Goal: Task Accomplishment & Management: Manage account settings

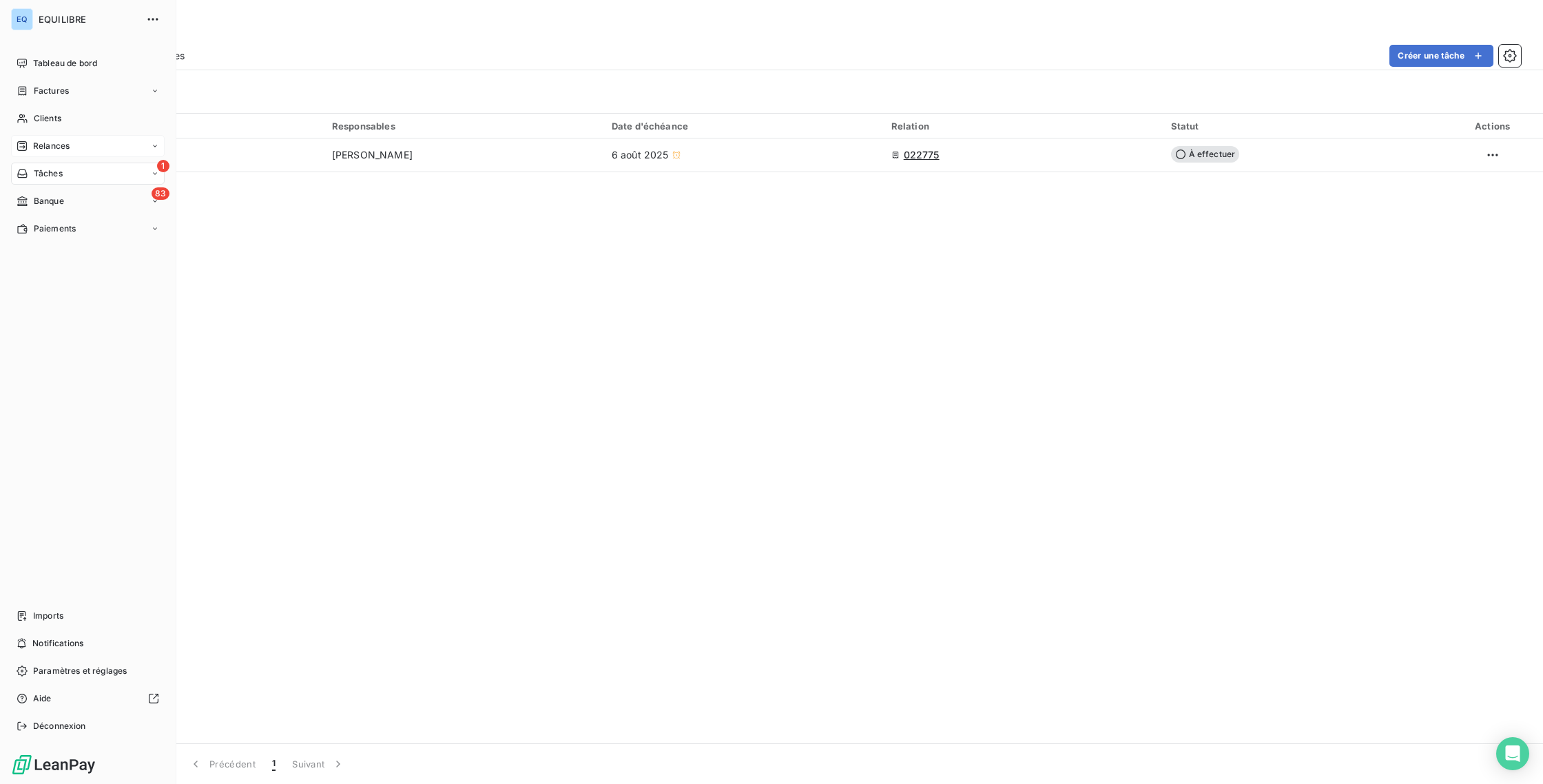
click at [42, 137] on div "Relances" at bounding box center [88, 145] width 153 height 22
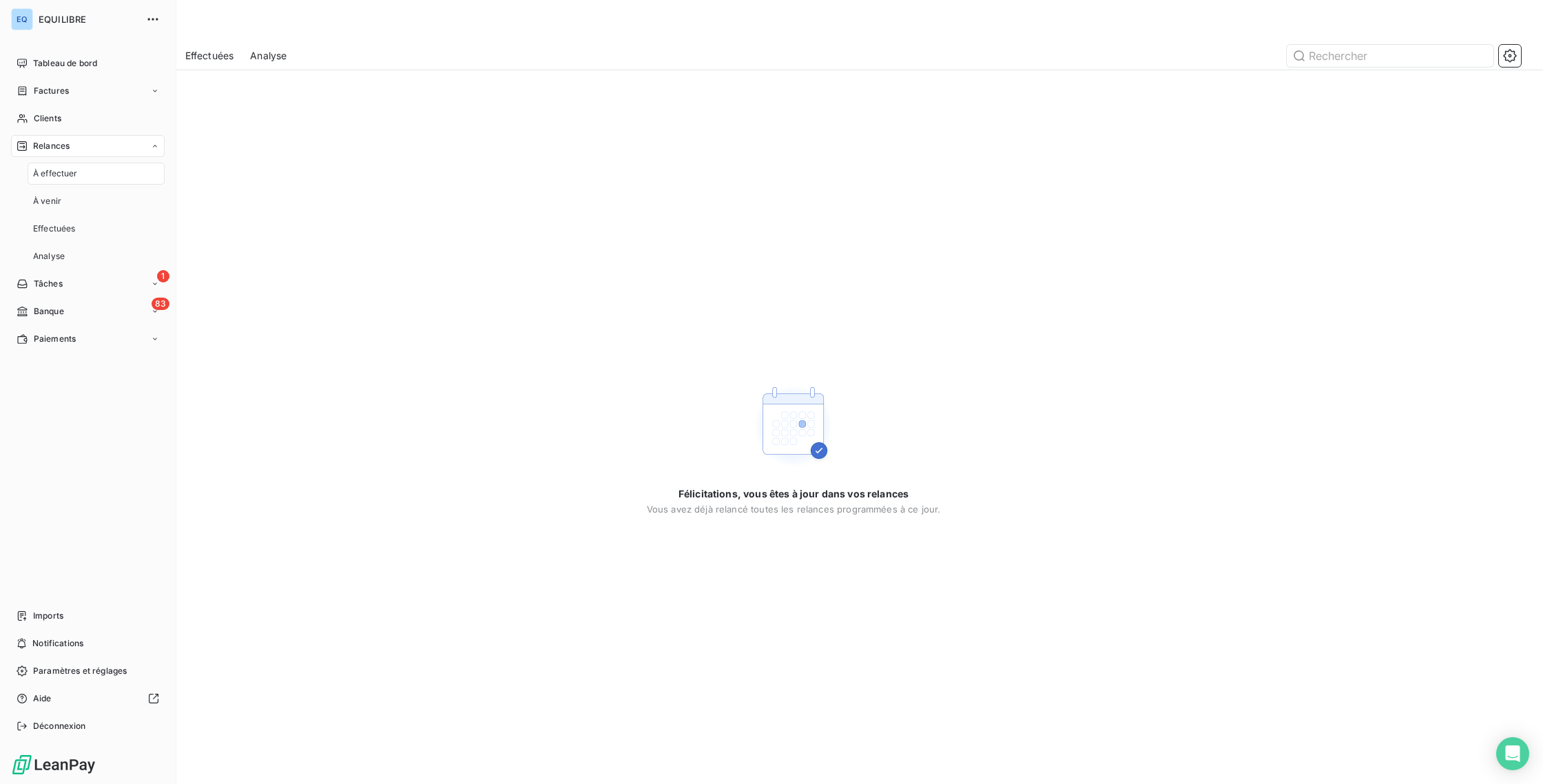
click at [63, 173] on span "À effectuer" at bounding box center [55, 173] width 45 height 12
click at [56, 194] on div "À venir" at bounding box center [96, 201] width 137 height 22
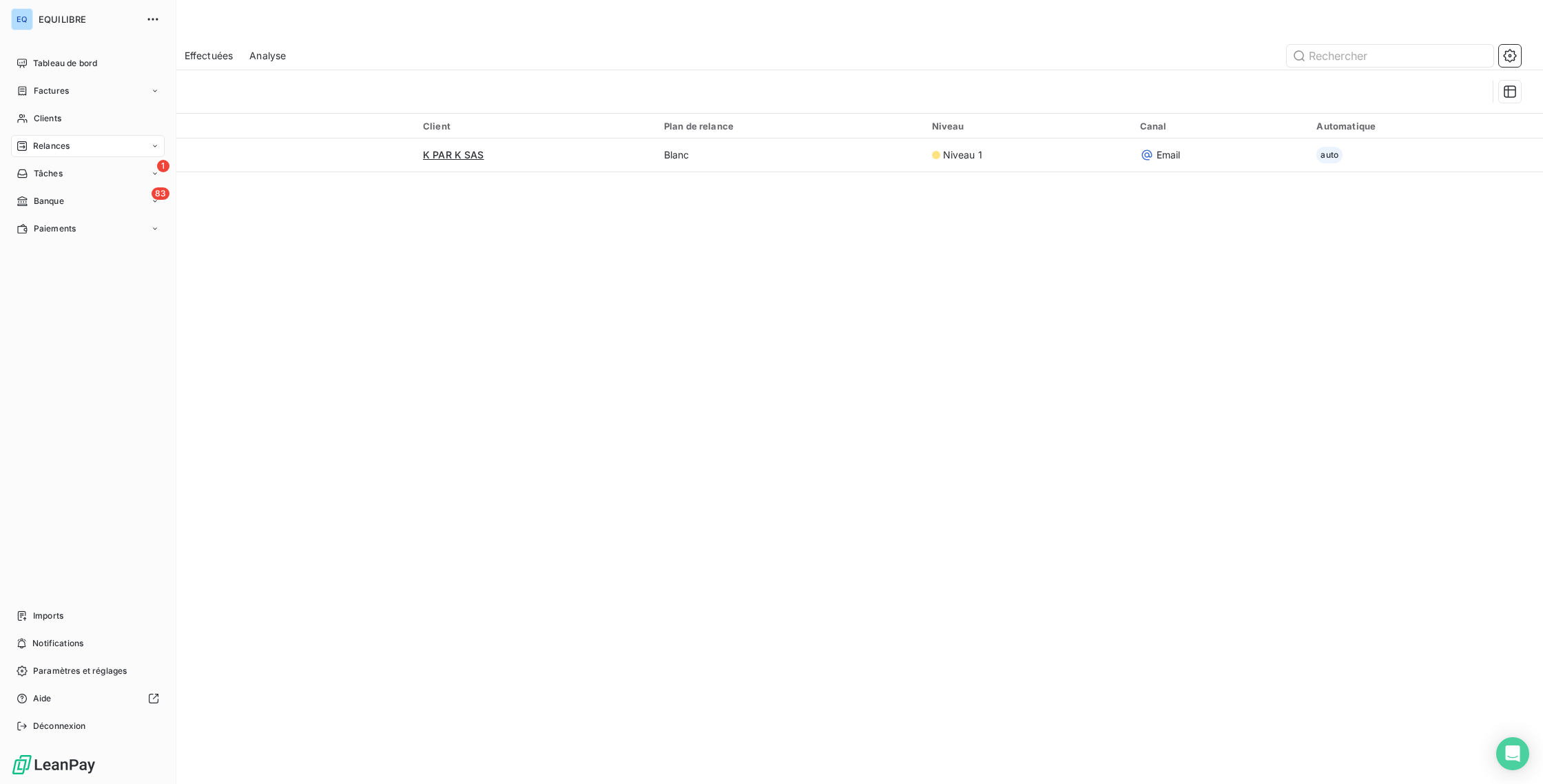
click at [55, 146] on span "Relances" at bounding box center [51, 145] width 36 height 12
click at [58, 224] on span "Effectuées" at bounding box center [54, 228] width 43 height 12
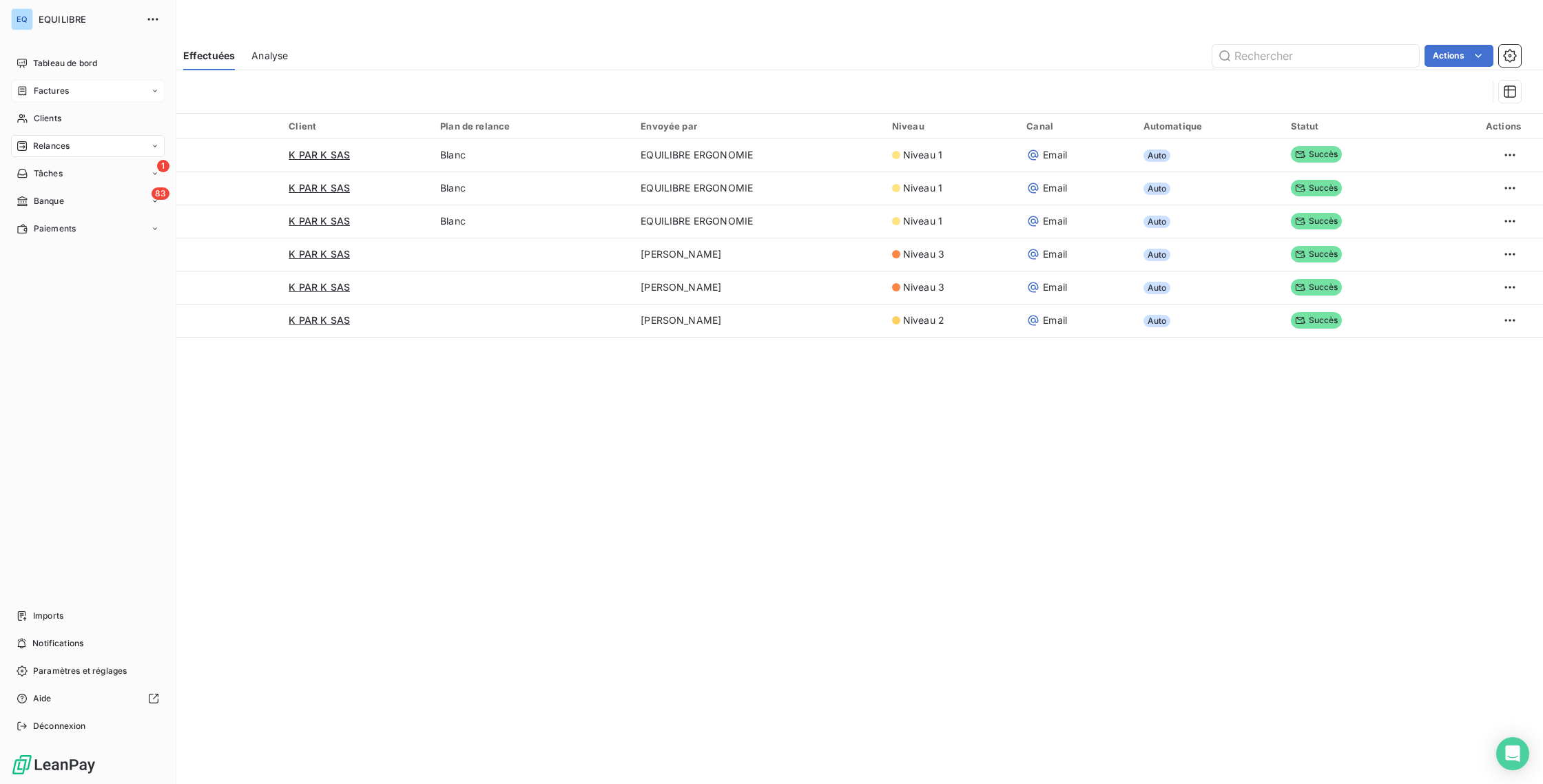
click at [23, 85] on icon at bounding box center [23, 91] width 12 height 11
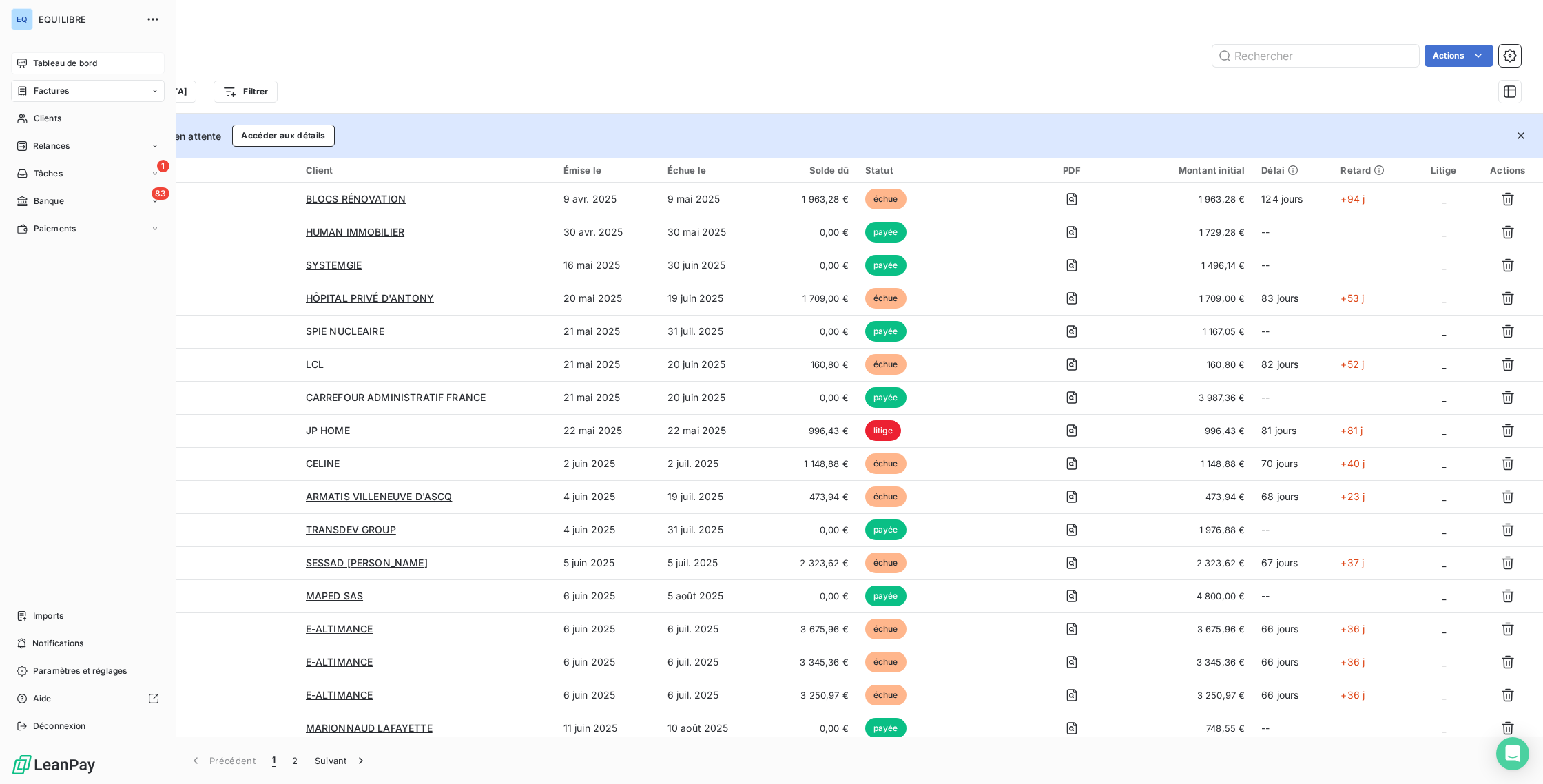
click at [33, 64] on span "Tableau de bord" at bounding box center [65, 63] width 64 height 12
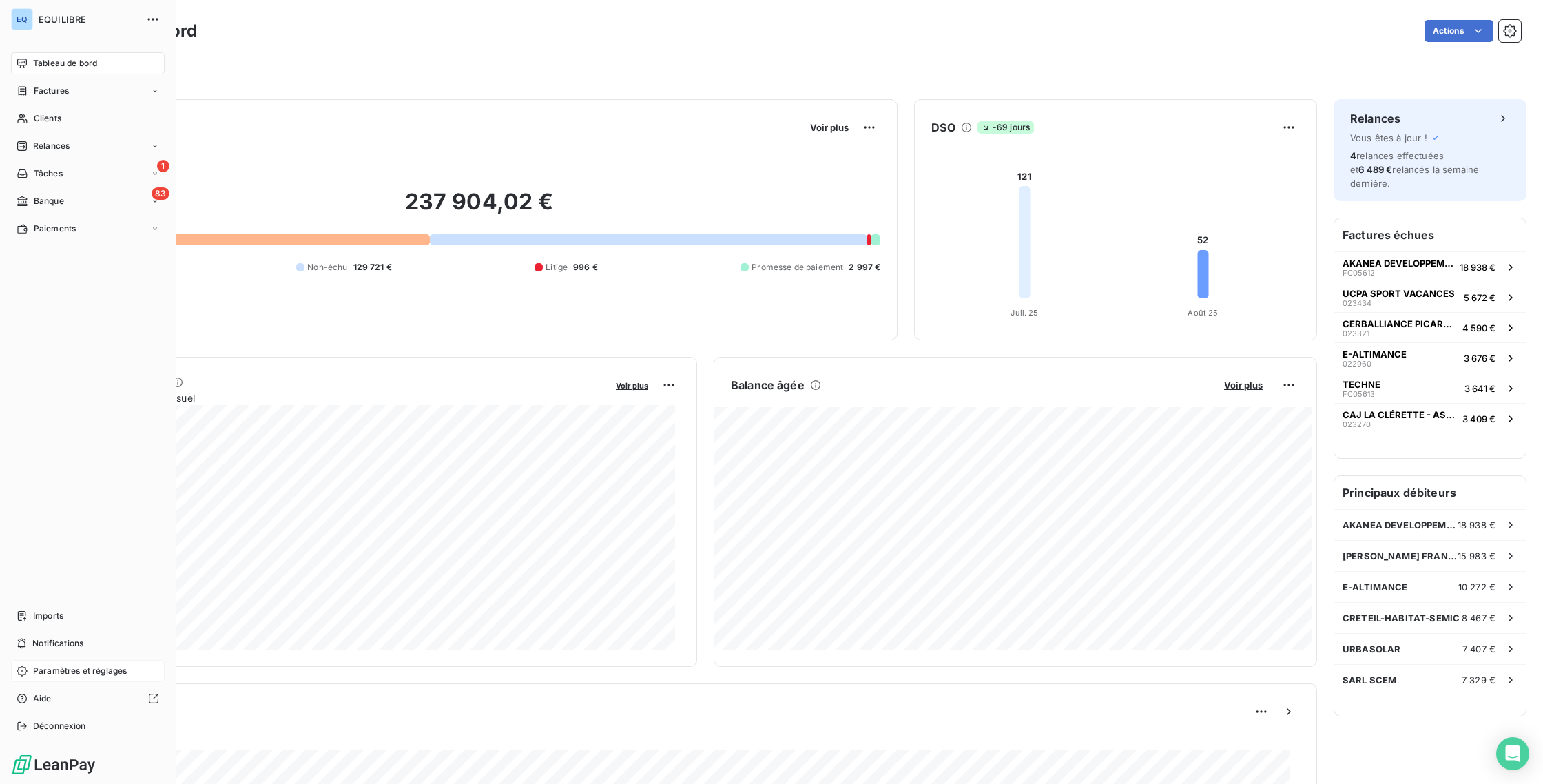
click at [52, 664] on div "Paramètres et réglages" at bounding box center [88, 670] width 153 height 22
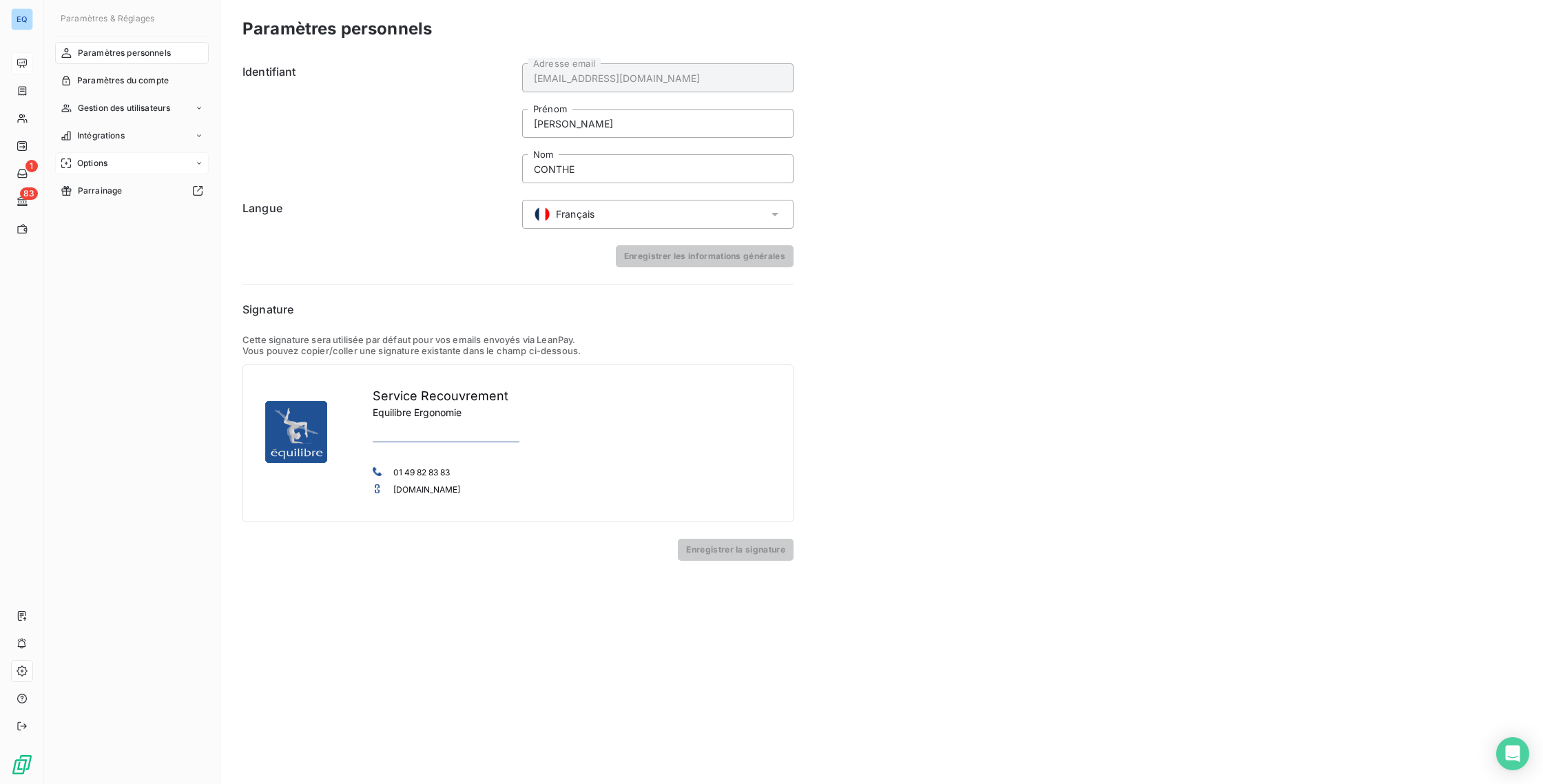
click at [137, 156] on div "Options" at bounding box center [132, 162] width 153 height 22
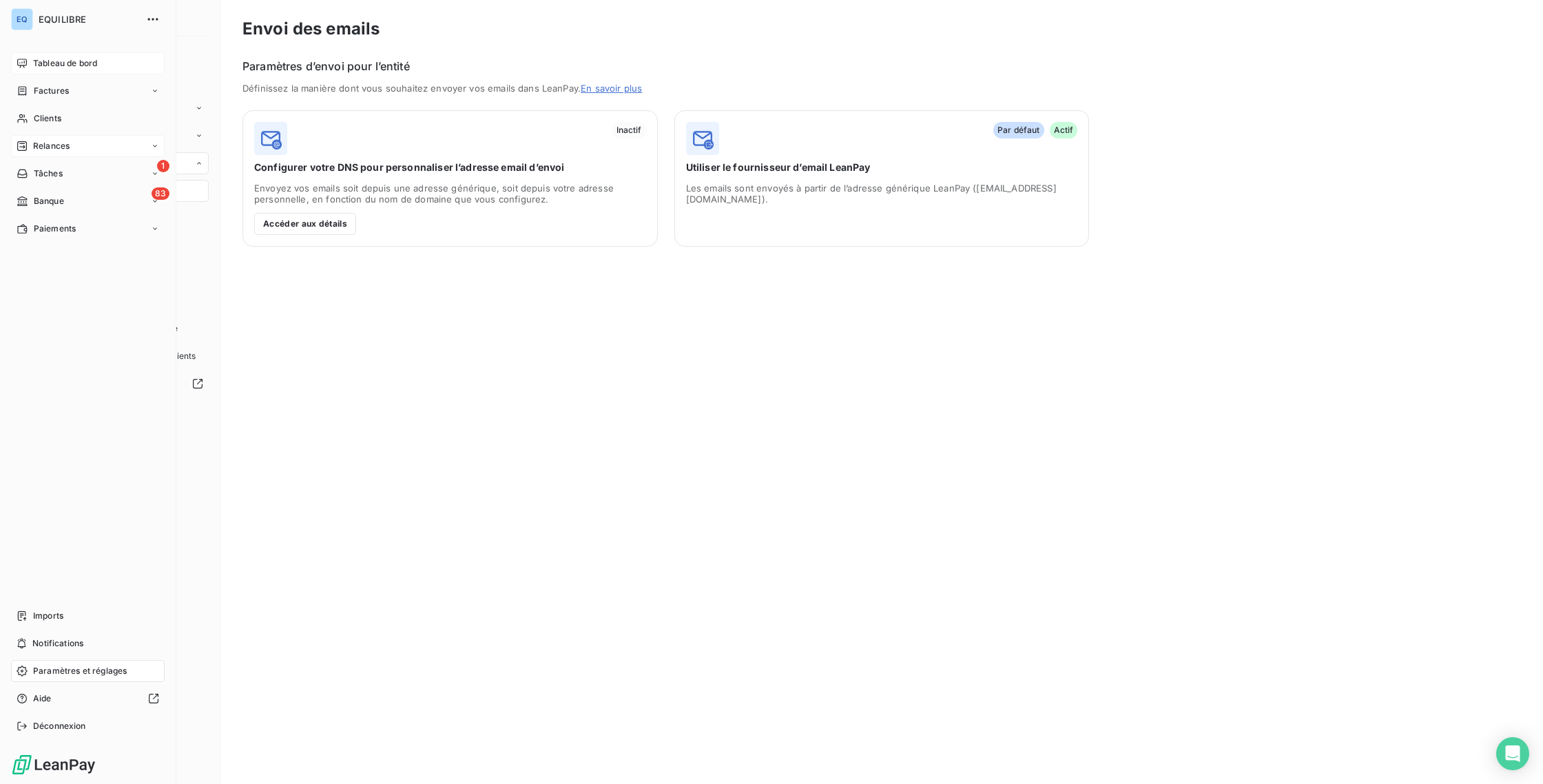
click at [43, 152] on span "Relances" at bounding box center [51, 145] width 36 height 12
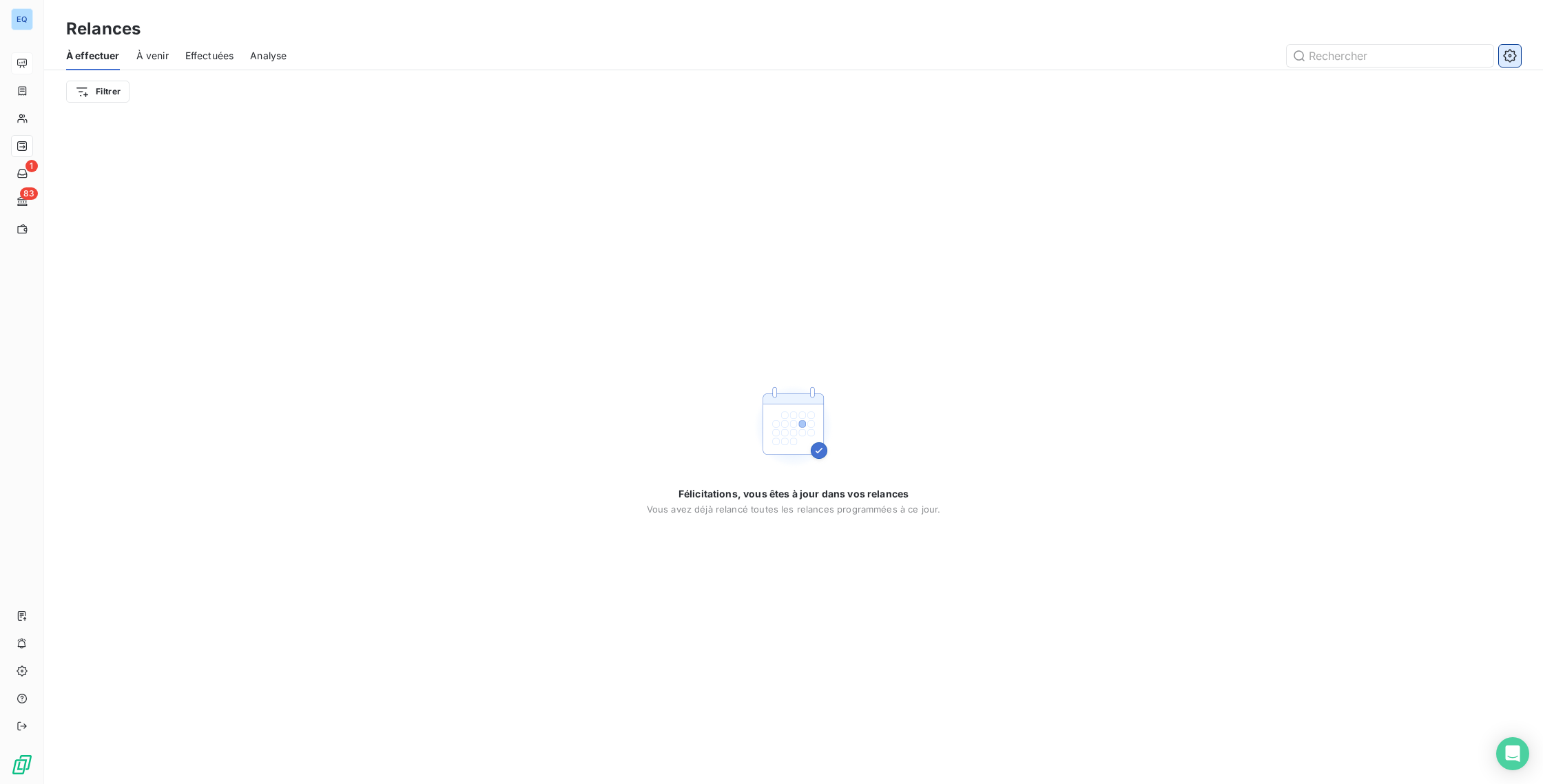
click at [1508, 55] on icon "button" at bounding box center [1510, 55] width 14 height 14
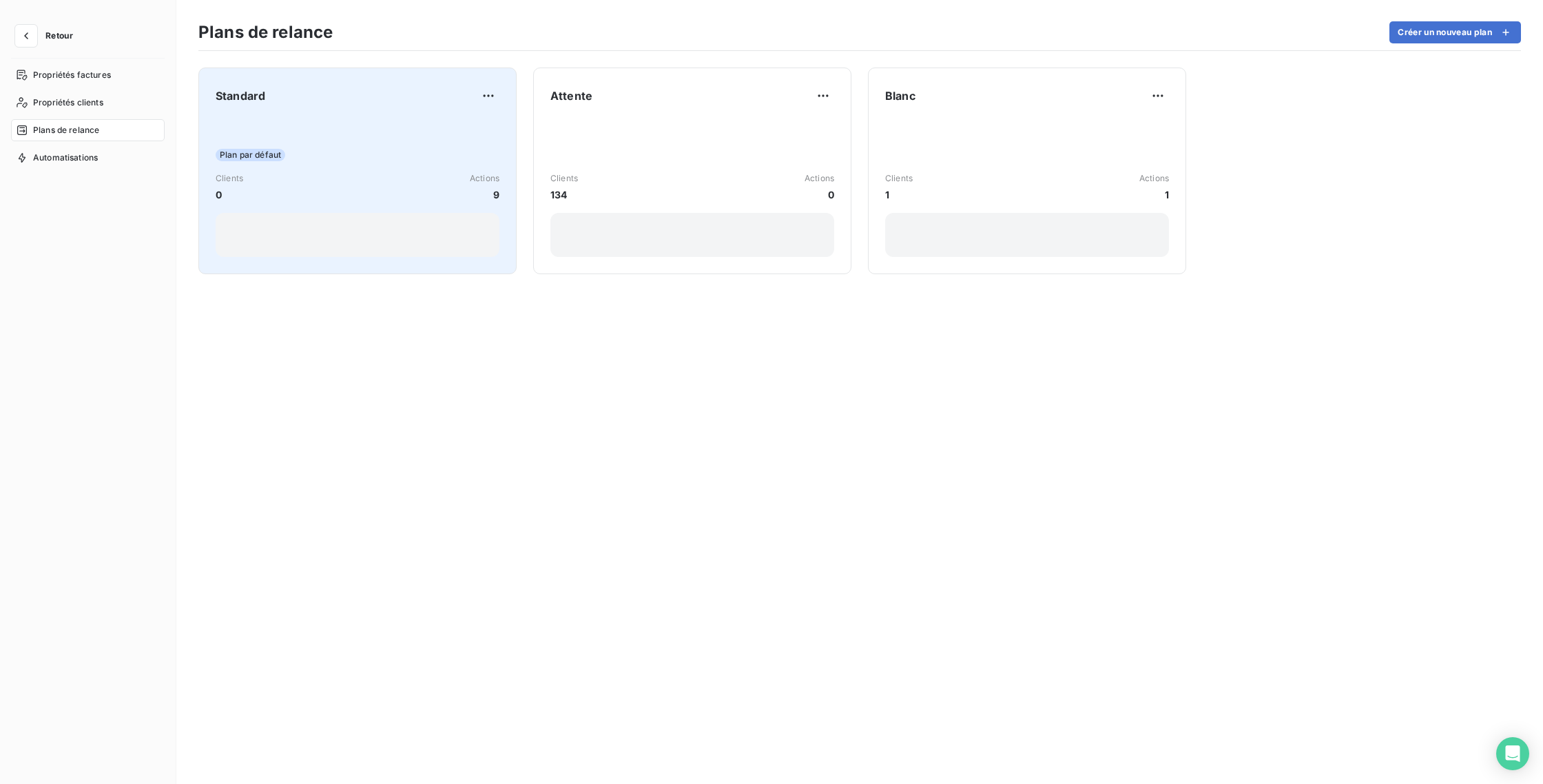
click at [411, 148] on div "Plan par défaut Clients 0 Actions 9" at bounding box center [357, 187] width 284 height 139
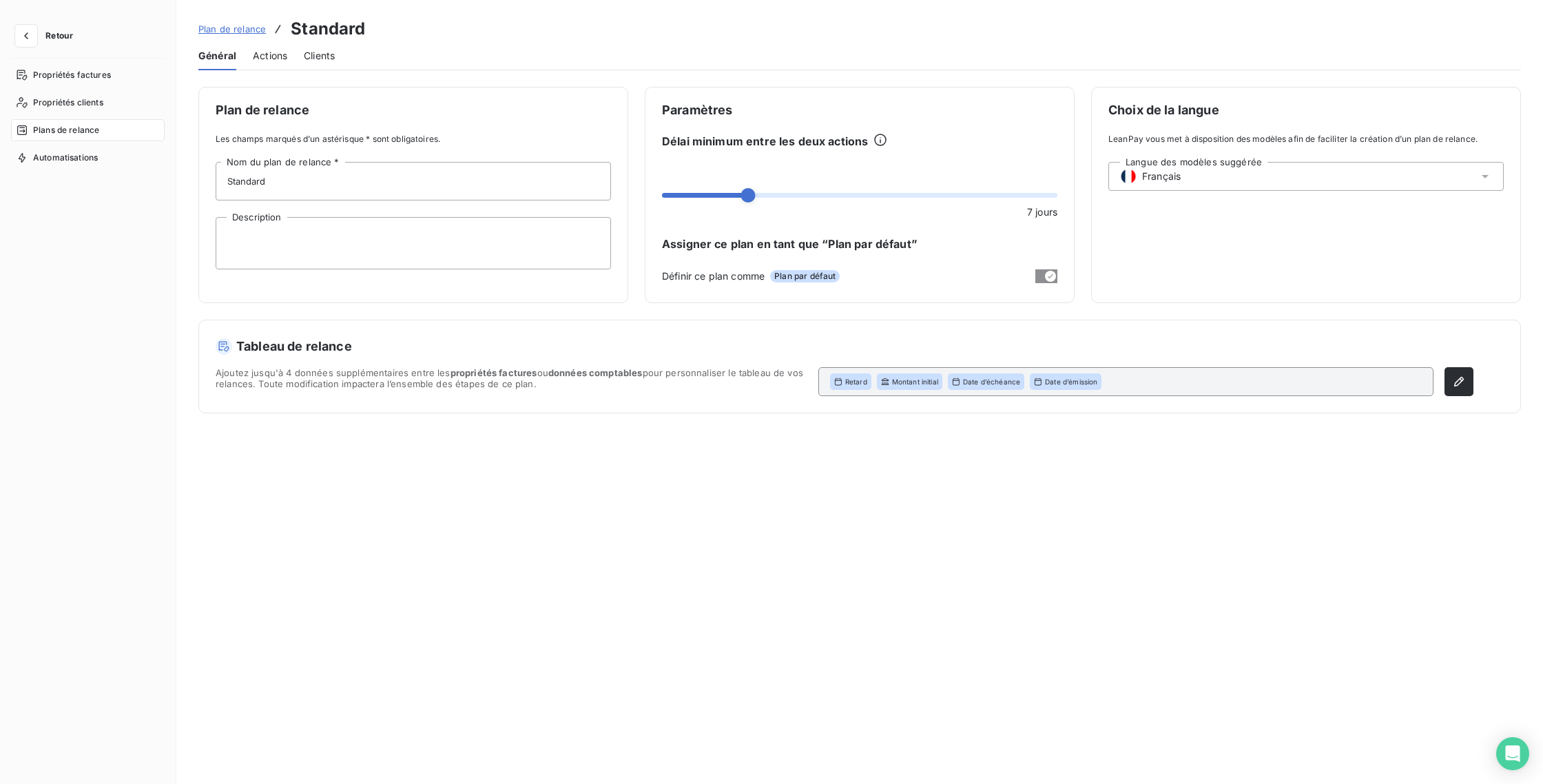
click at [262, 58] on span "Actions" at bounding box center [270, 55] width 35 height 14
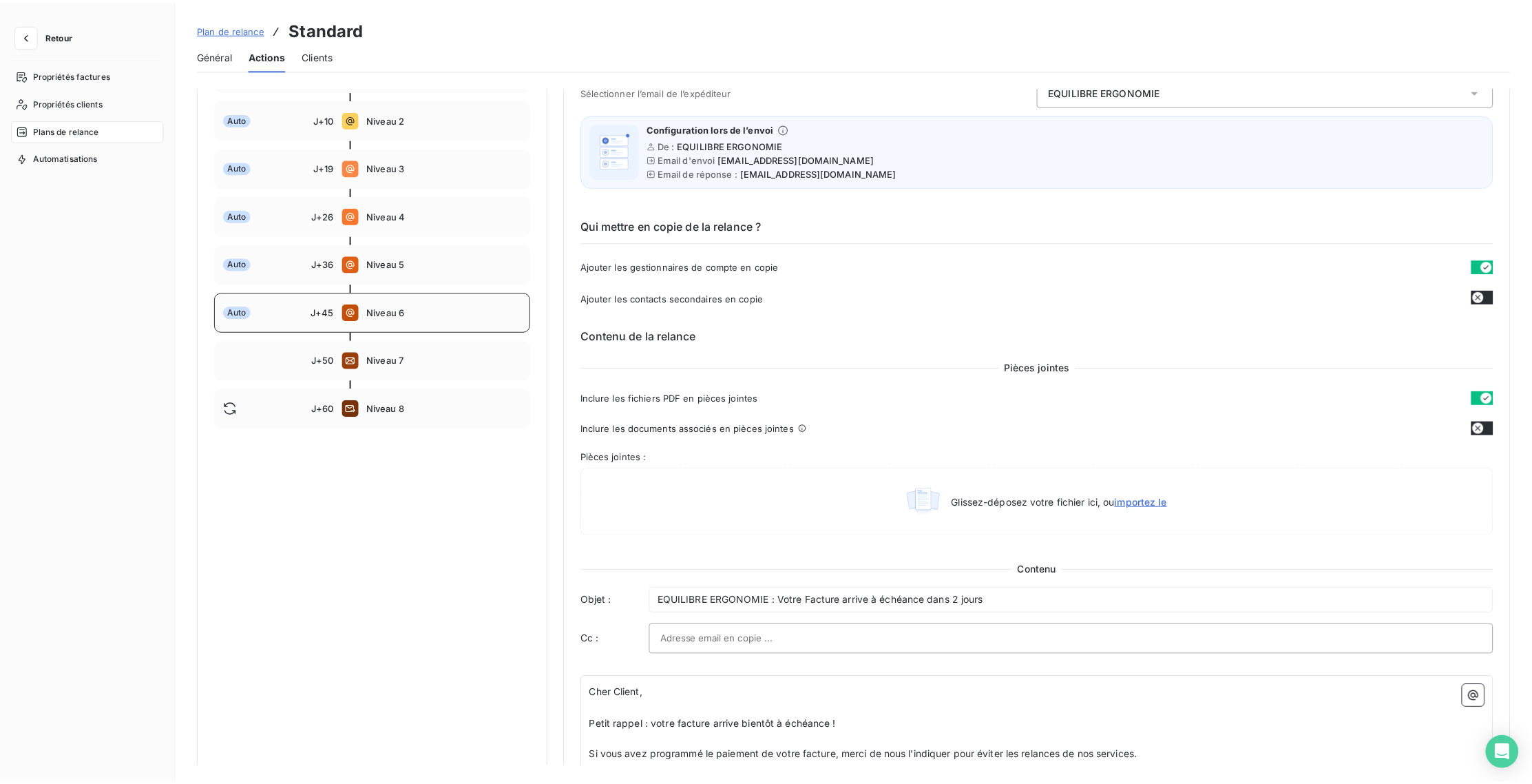
scroll to position [190, 0]
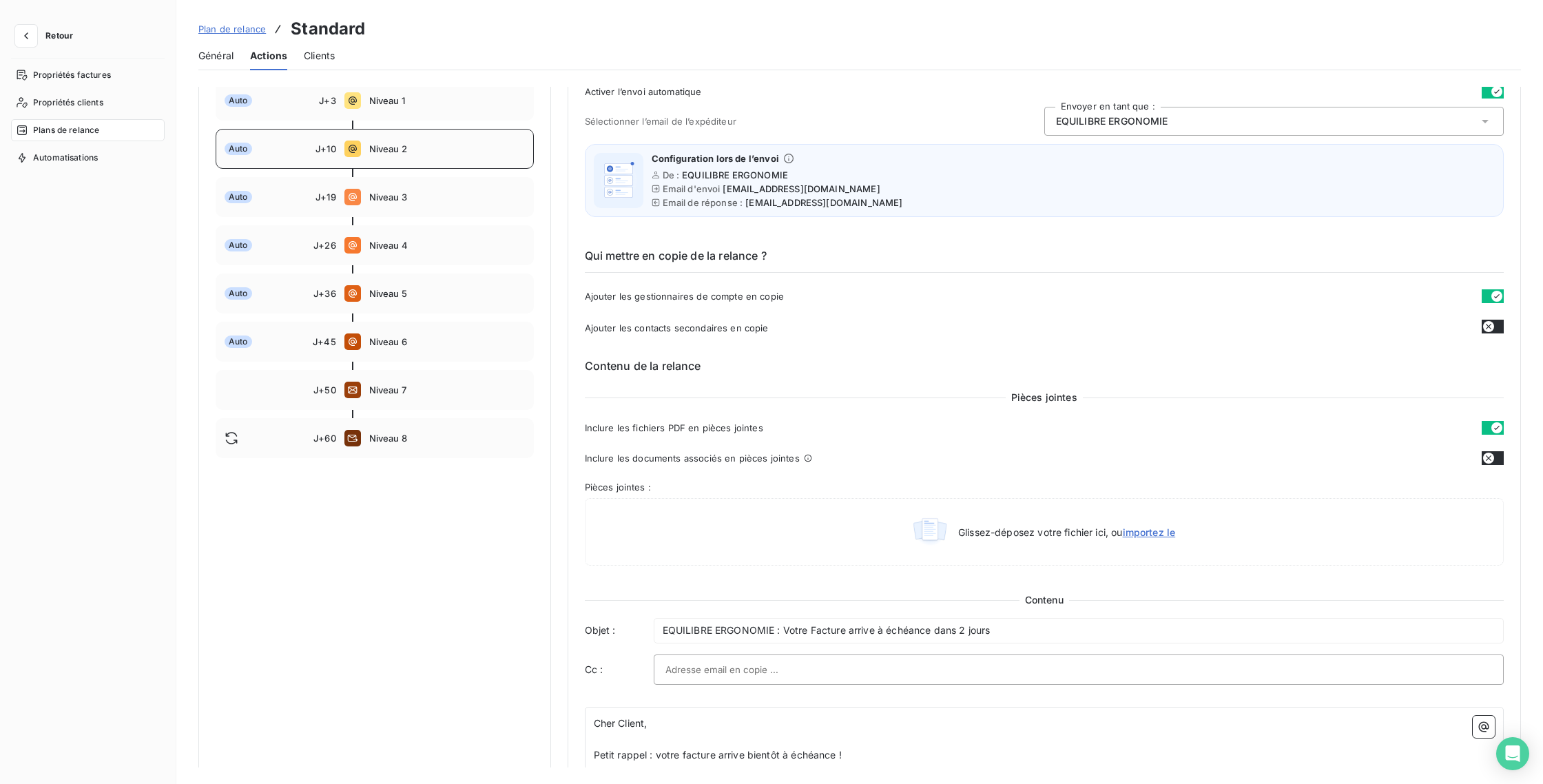
click at [311, 147] on div "Auto" at bounding box center [269, 148] width 91 height 12
type input "10"
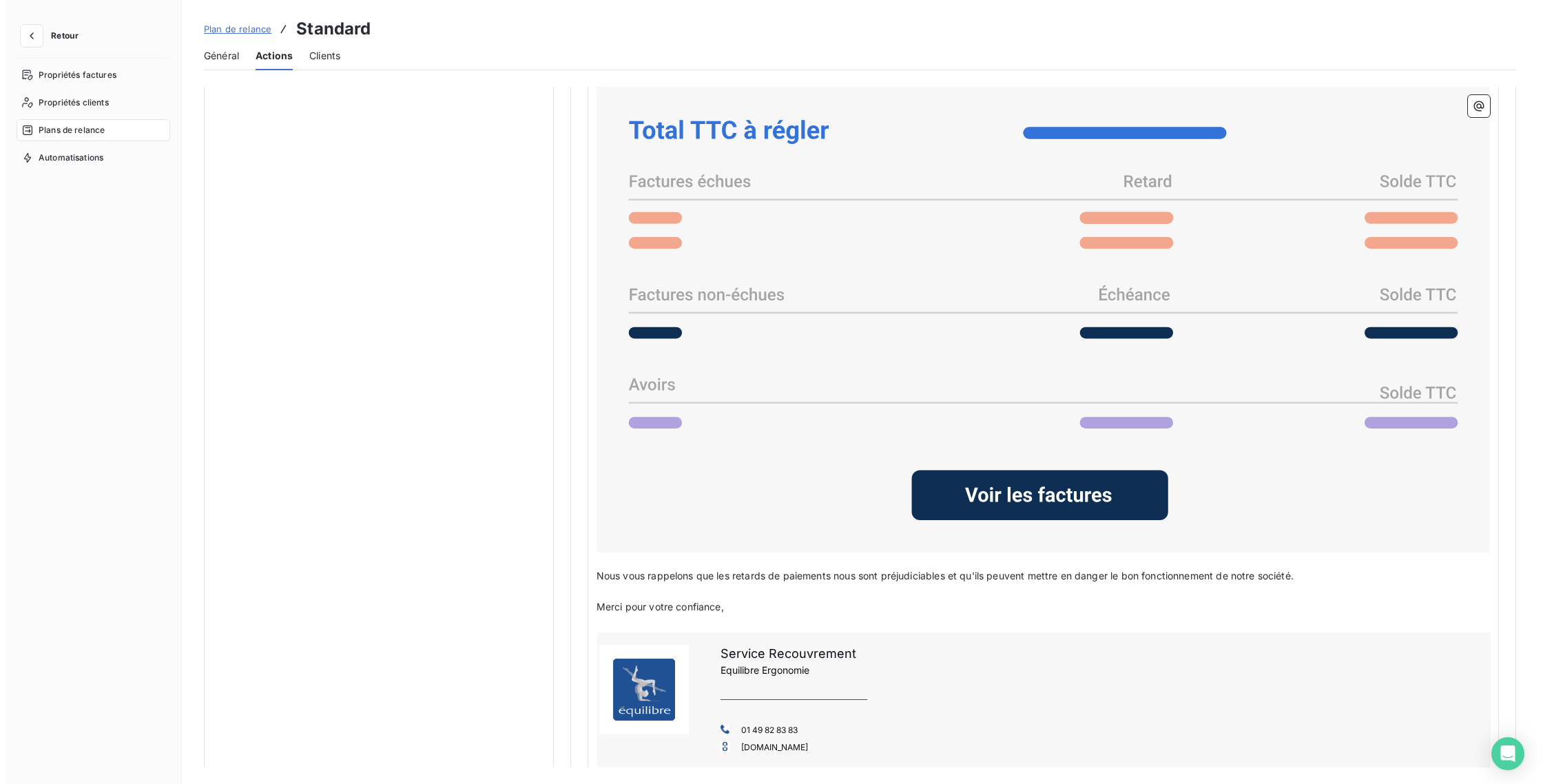
scroll to position [1171, 0]
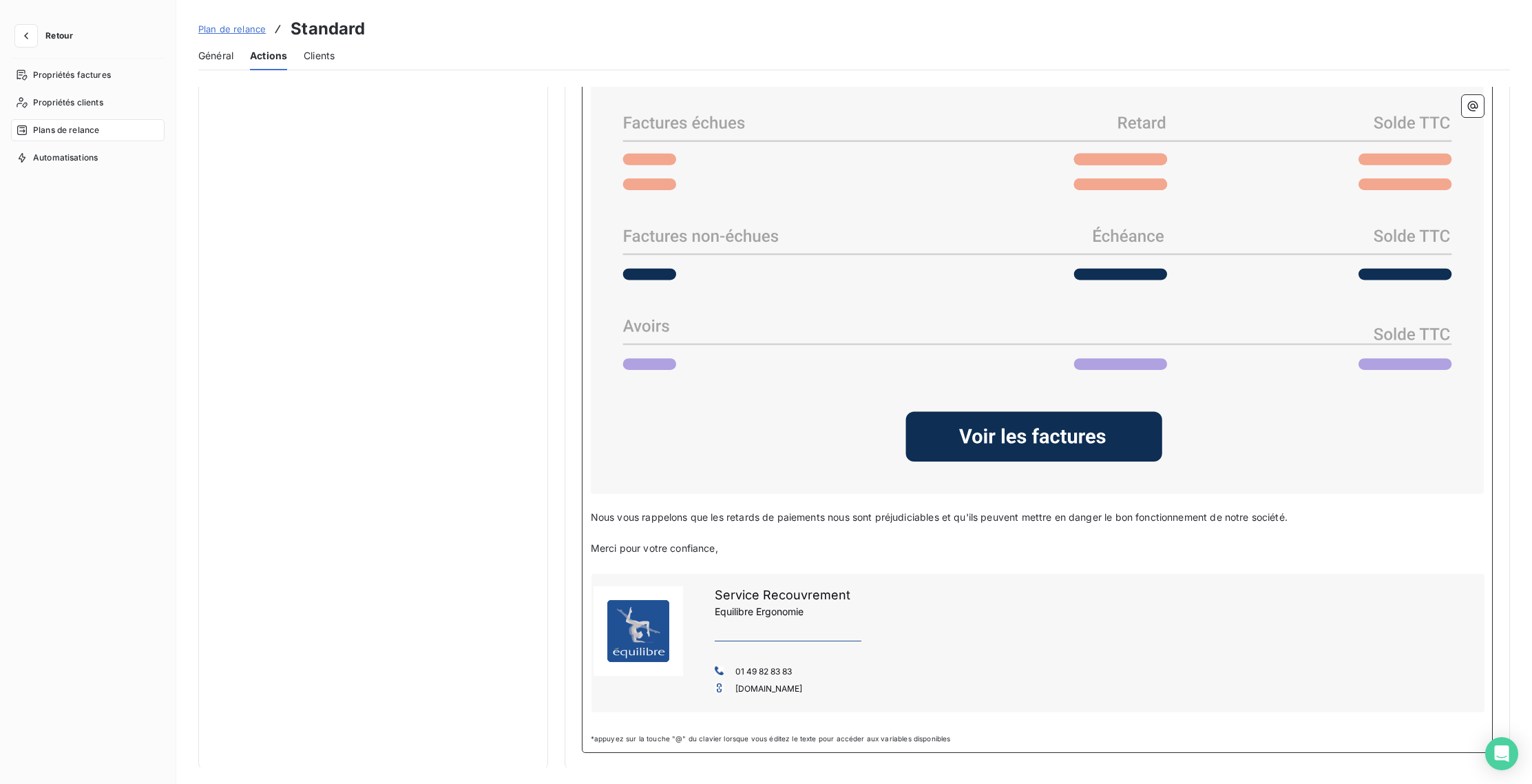
click at [717, 589] on div "Service Recouvrement Equilibre Ergonomie 01 49 82 83 83 [DOMAIN_NAME]" at bounding box center [1038, 643] width 893 height 138
click at [715, 589] on div "Service Recouvrement Equilibre Ergonomie 01 49 82 83 83 [DOMAIN_NAME]" at bounding box center [1038, 643] width 893 height 138
click at [717, 592] on div "Service Recouvrement Equilibre Ergonomie 01 49 82 83 83 [DOMAIN_NAME]" at bounding box center [1038, 643] width 893 height 138
click at [20, 36] on icon "button" at bounding box center [26, 35] width 14 height 14
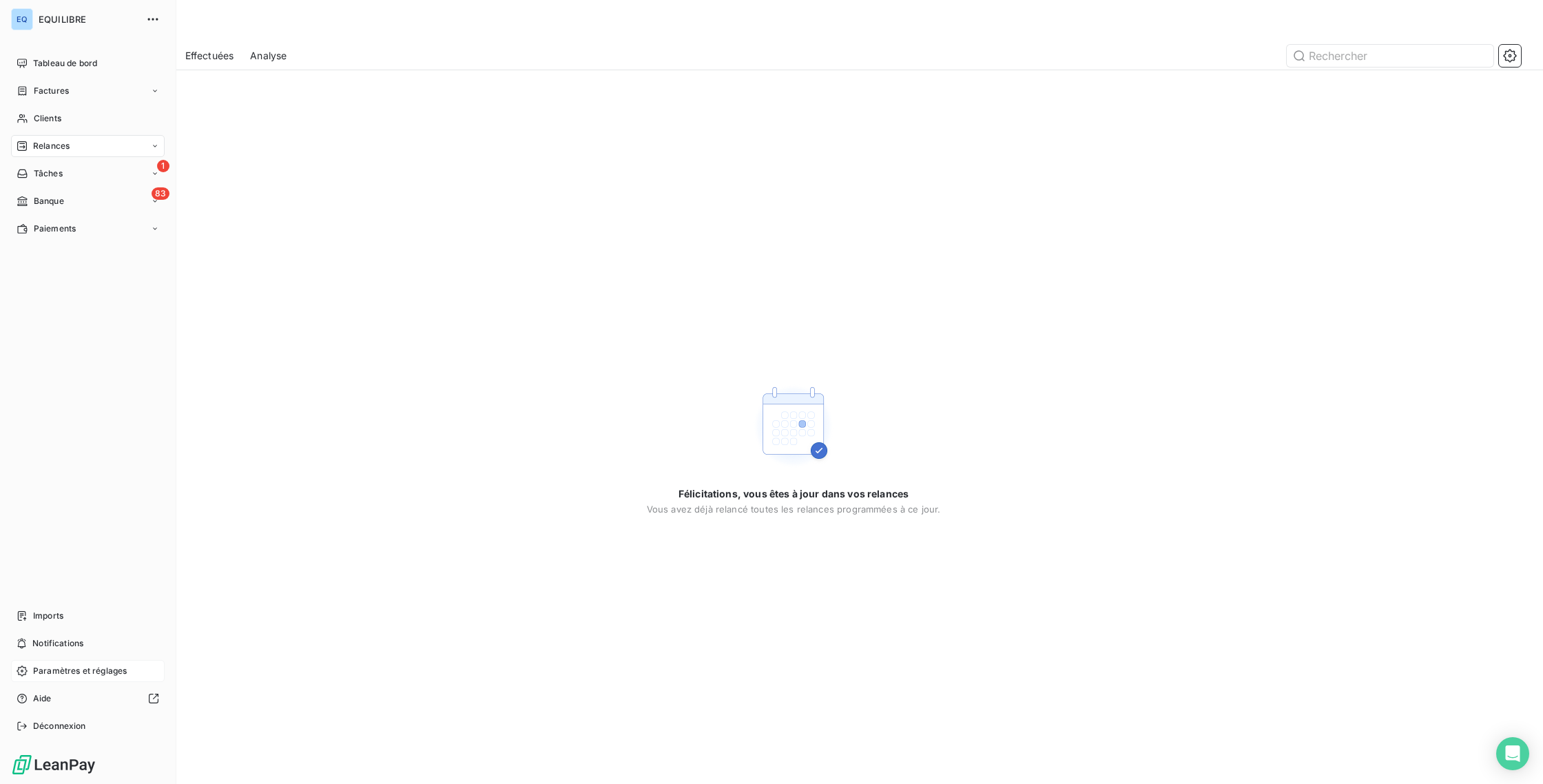
click at [94, 678] on div "Paramètres et réglages" at bounding box center [88, 670] width 153 height 22
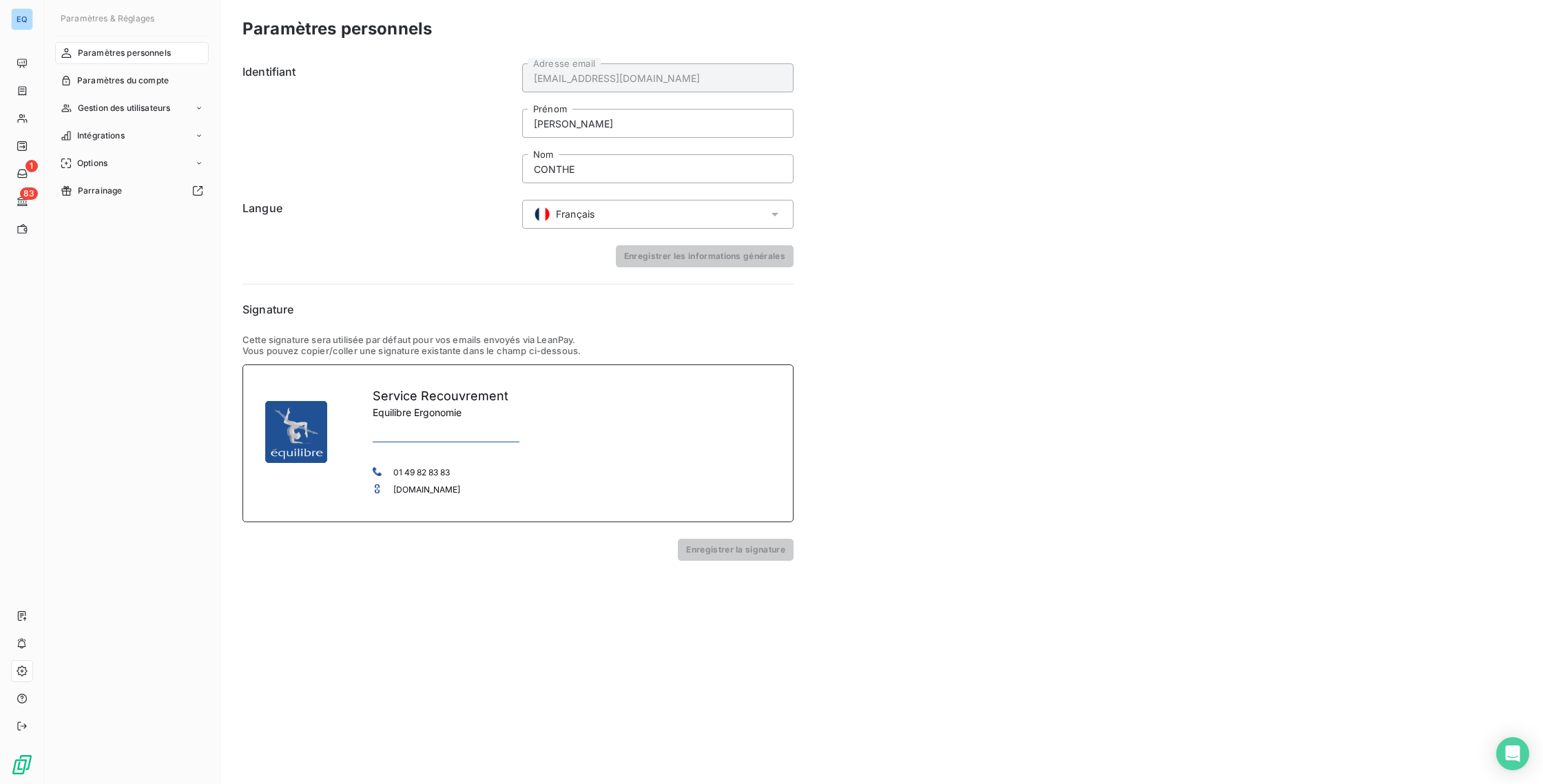
click at [373, 394] on h3 "Service Recouvrement" at bounding box center [446, 396] width 147 height 18
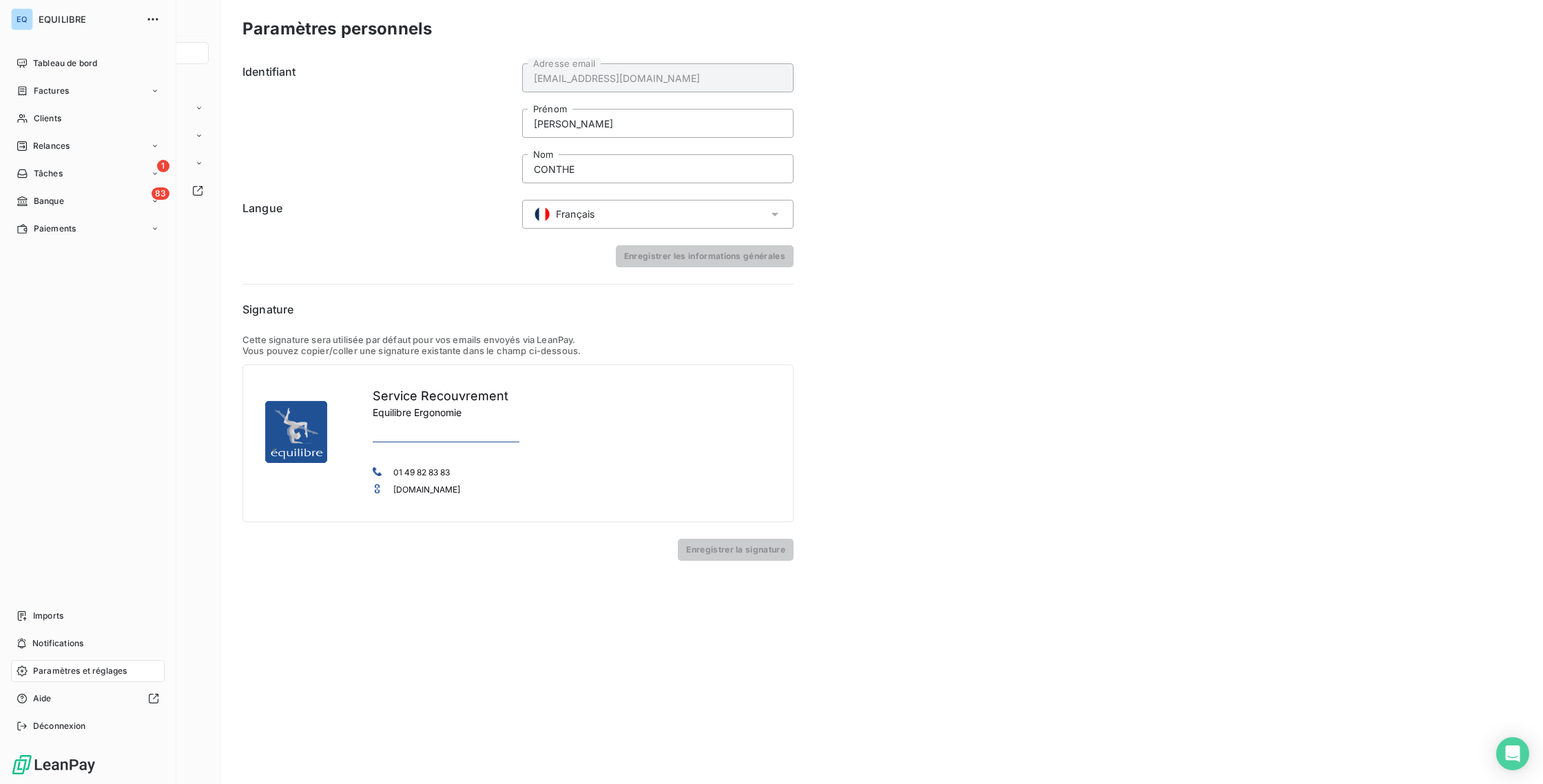
click at [35, 669] on span "Paramètres et réglages" at bounding box center [80, 670] width 94 height 12
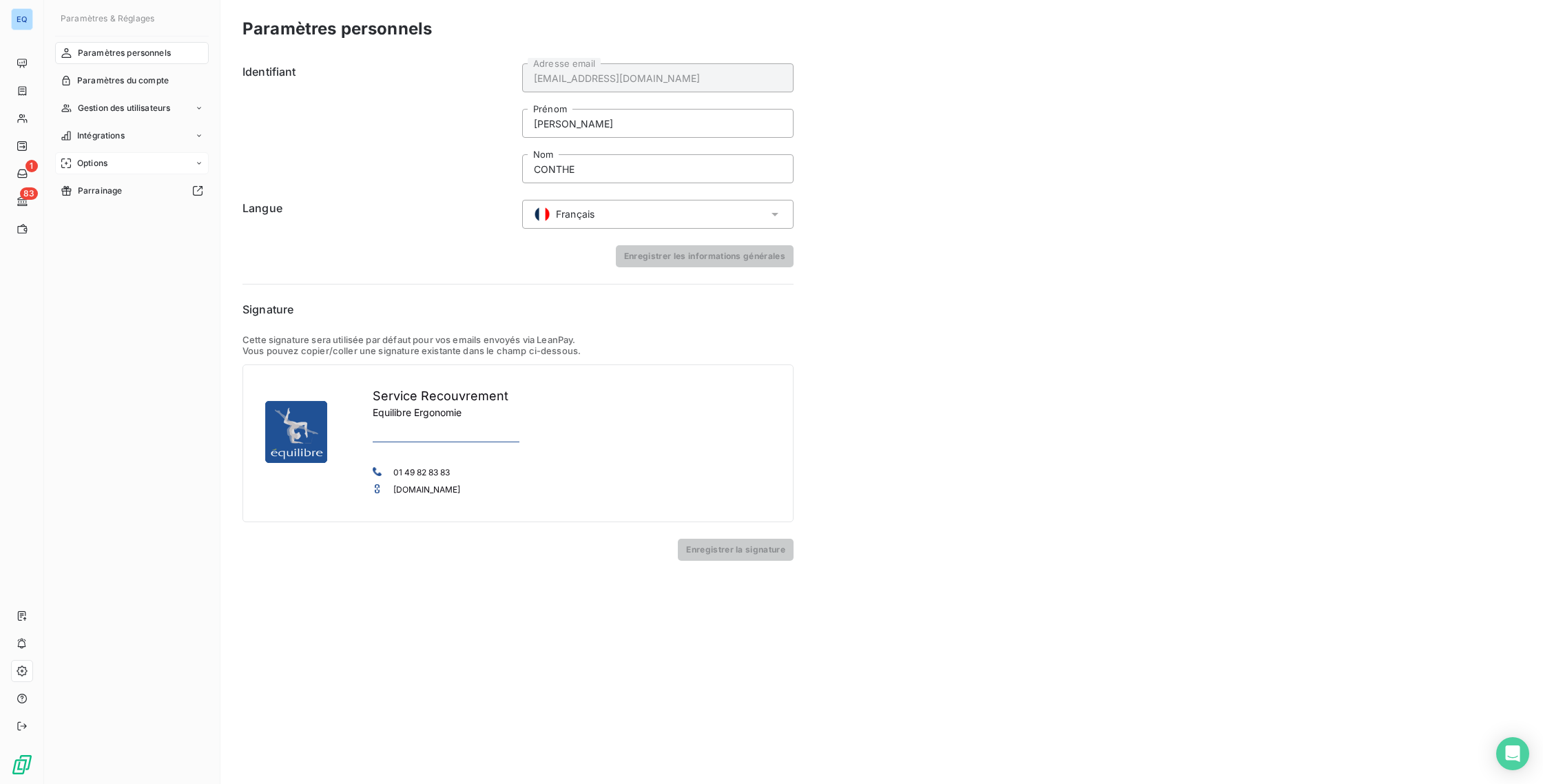
click at [162, 157] on div "Options" at bounding box center [132, 162] width 153 height 22
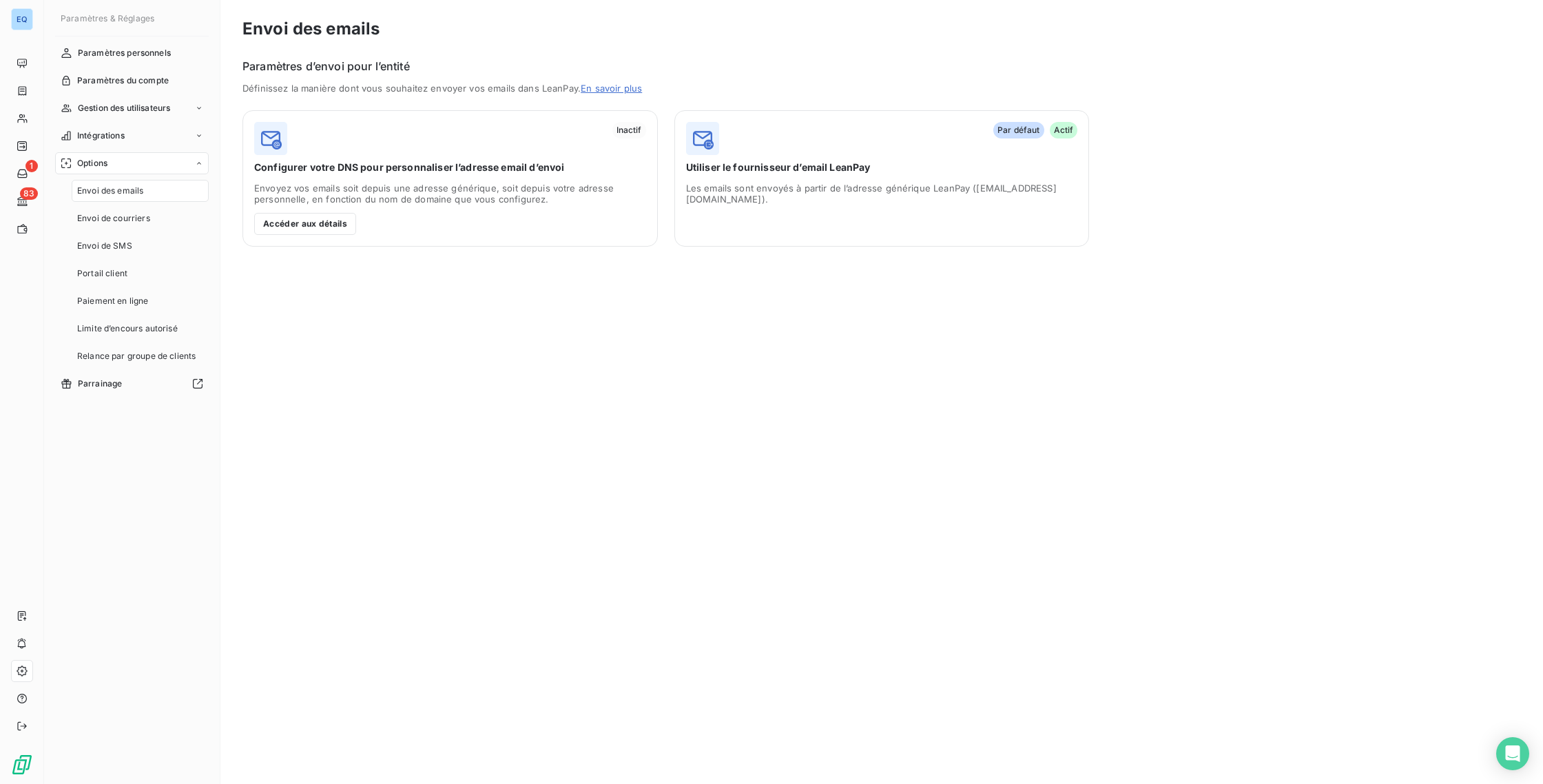
click at [154, 194] on div "Envoi des emails" at bounding box center [140, 190] width 137 height 22
click at [112, 52] on span "Paramètres personnels" at bounding box center [125, 52] width 93 height 12
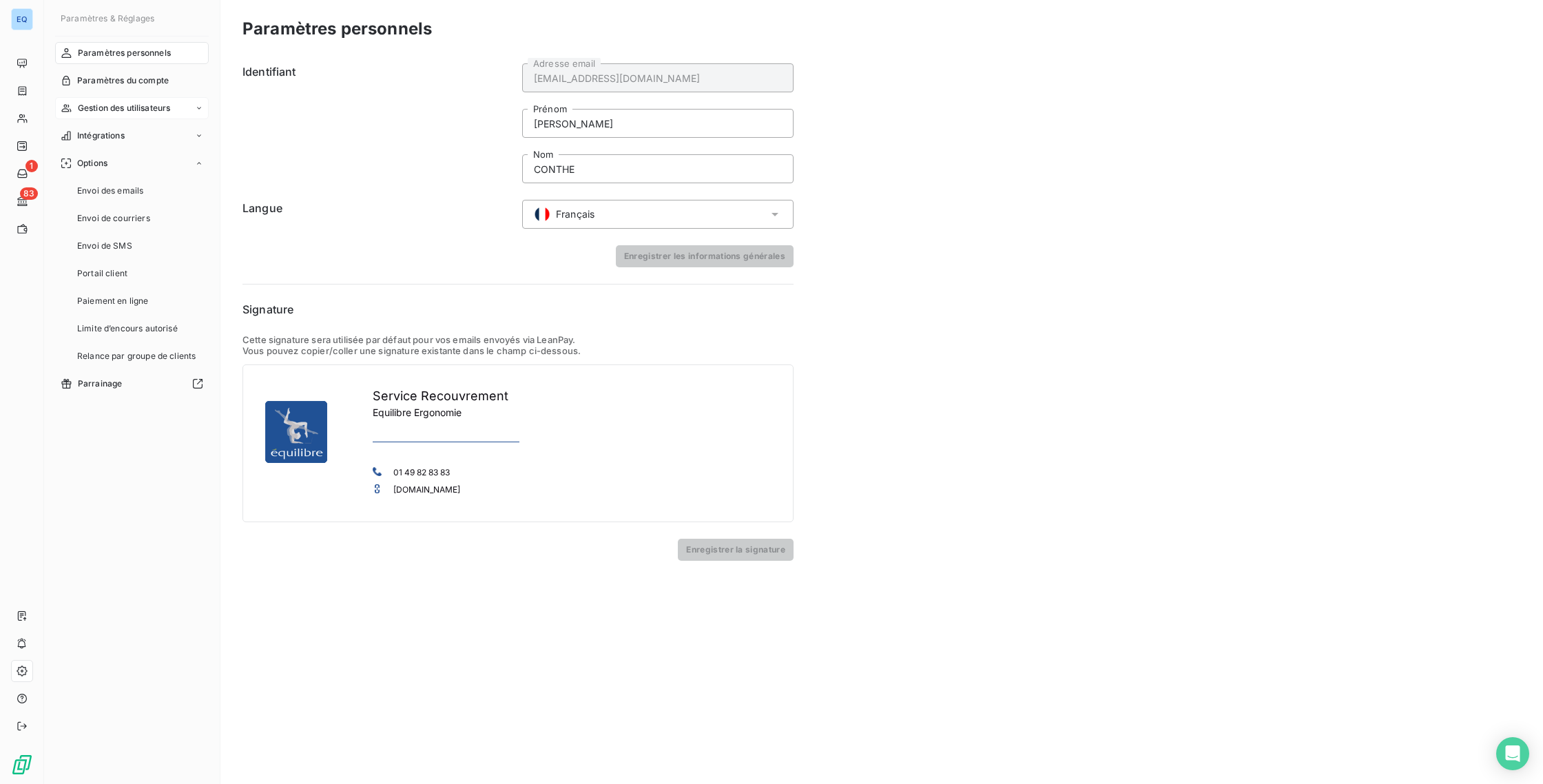
click at [135, 112] on span "Gestion des utilisateurs" at bounding box center [125, 108] width 93 height 12
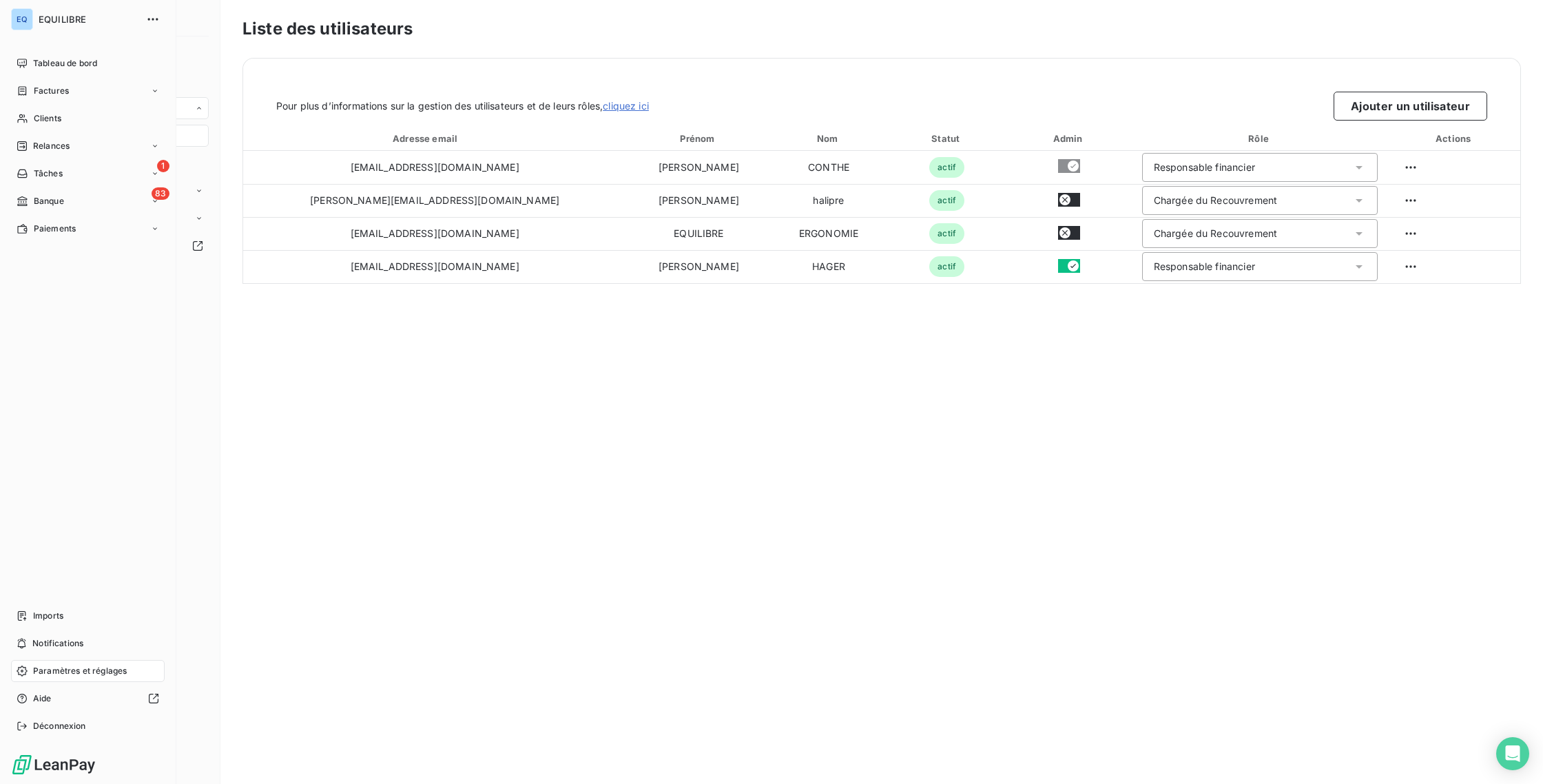
click at [74, 672] on span "Paramètres et réglages" at bounding box center [80, 670] width 94 height 12
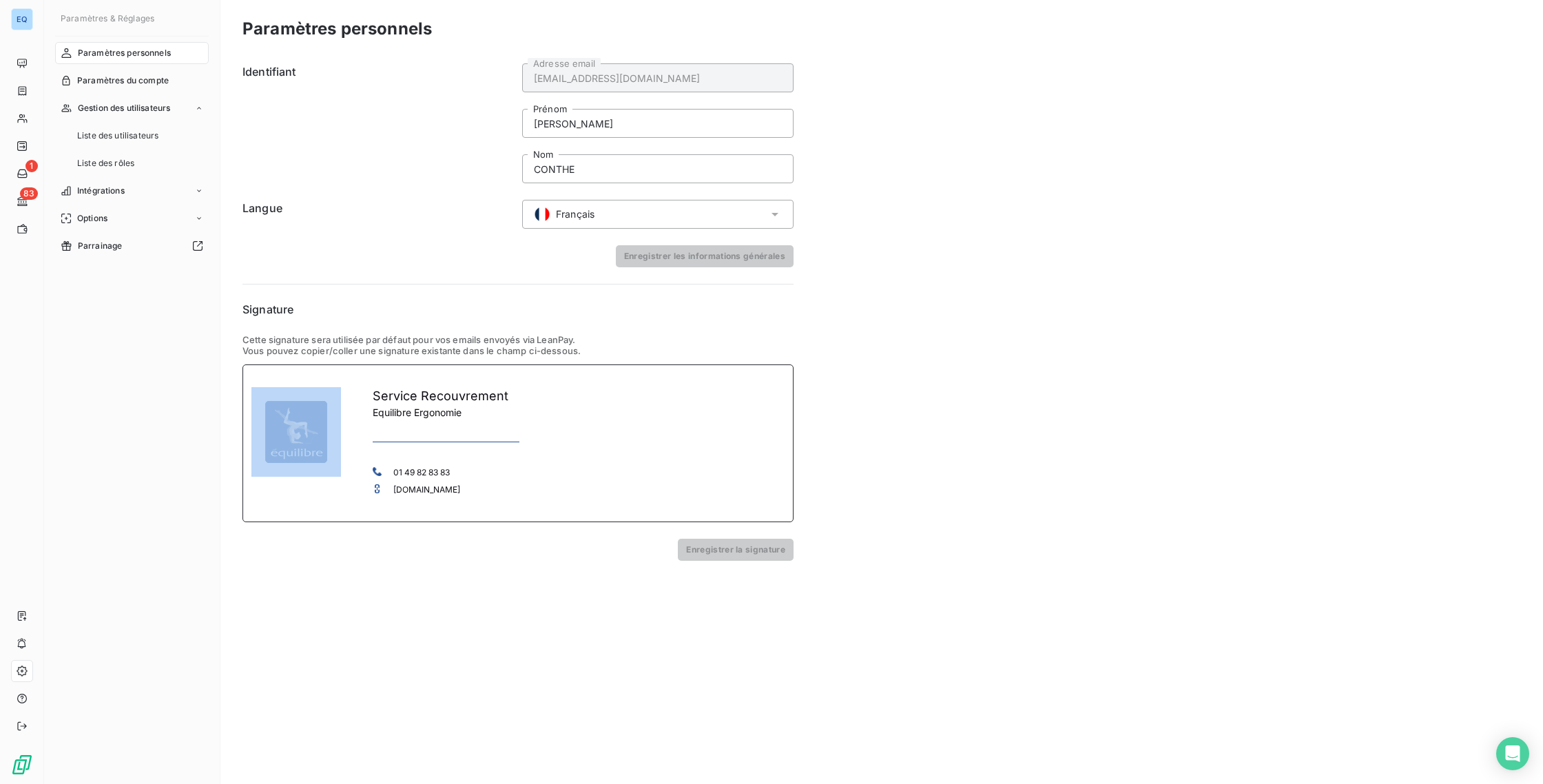
drag, startPoint x: 565, startPoint y: 493, endPoint x: 276, endPoint y: 417, distance: 298.8
click at [276, 417] on div "Service Recouvrement Equilibre Ergonomie 01 49 82 83 83 [DOMAIN_NAME]" at bounding box center [518, 450] width 534 height 126
copy tbody
click at [911, 476] on div "Paramètres personnels Identifiant [EMAIL_ADDRESS][DOMAIN_NAME] Adresse email [P…" at bounding box center [882, 392] width 1323 height 784
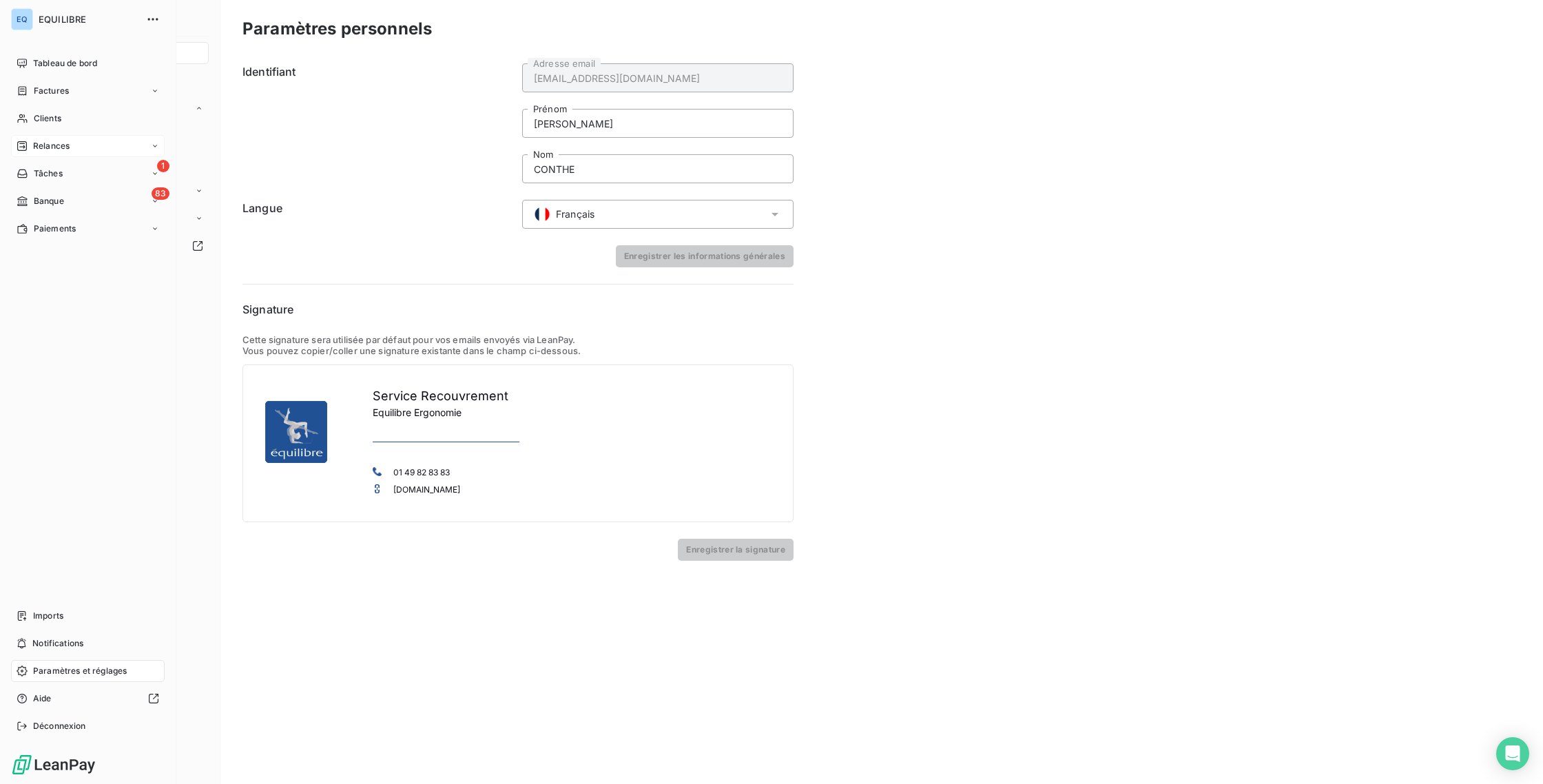
click at [63, 143] on span "Relances" at bounding box center [51, 145] width 36 height 12
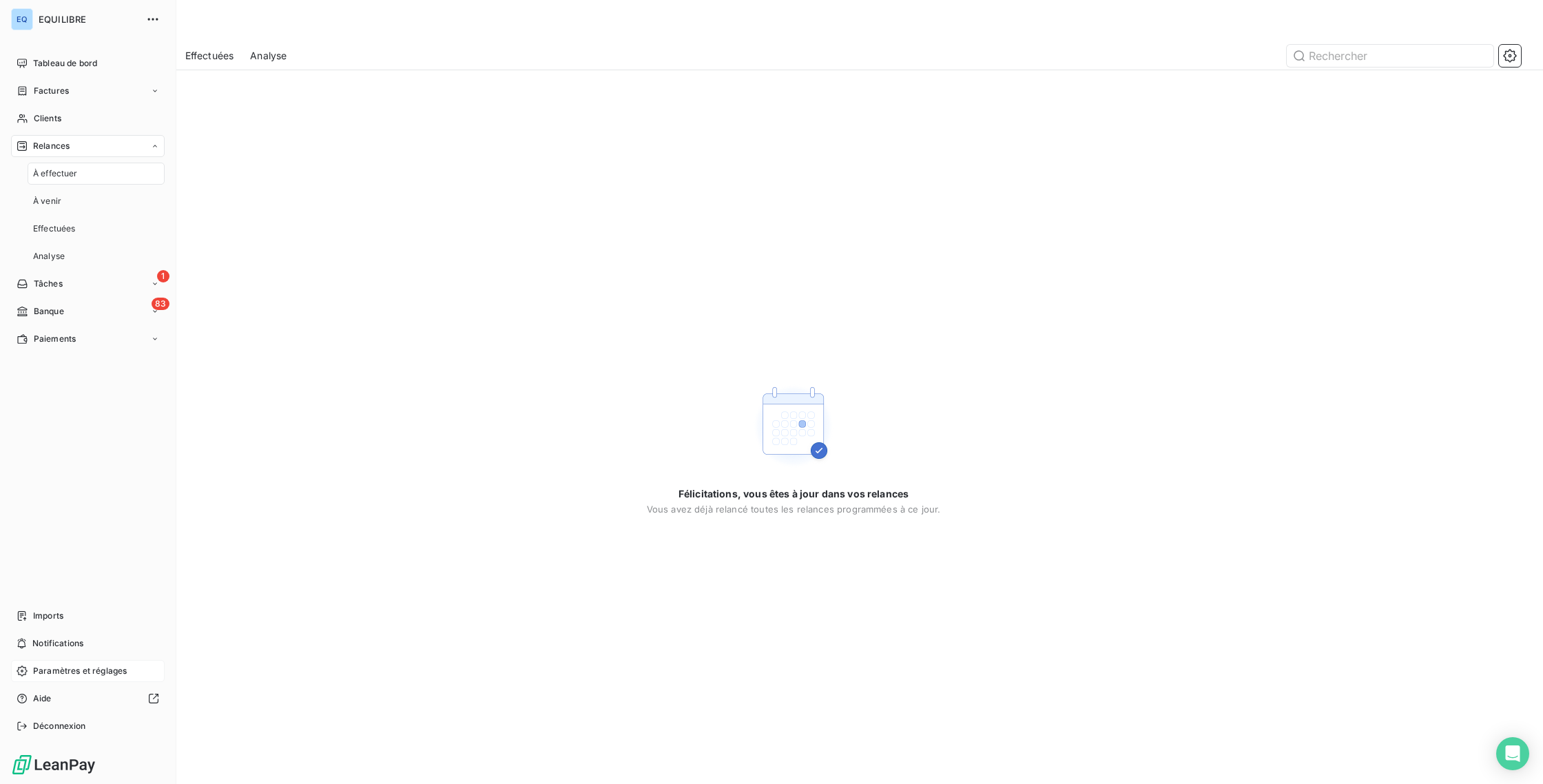
click at [96, 667] on span "Paramètres et réglages" at bounding box center [80, 670] width 94 height 12
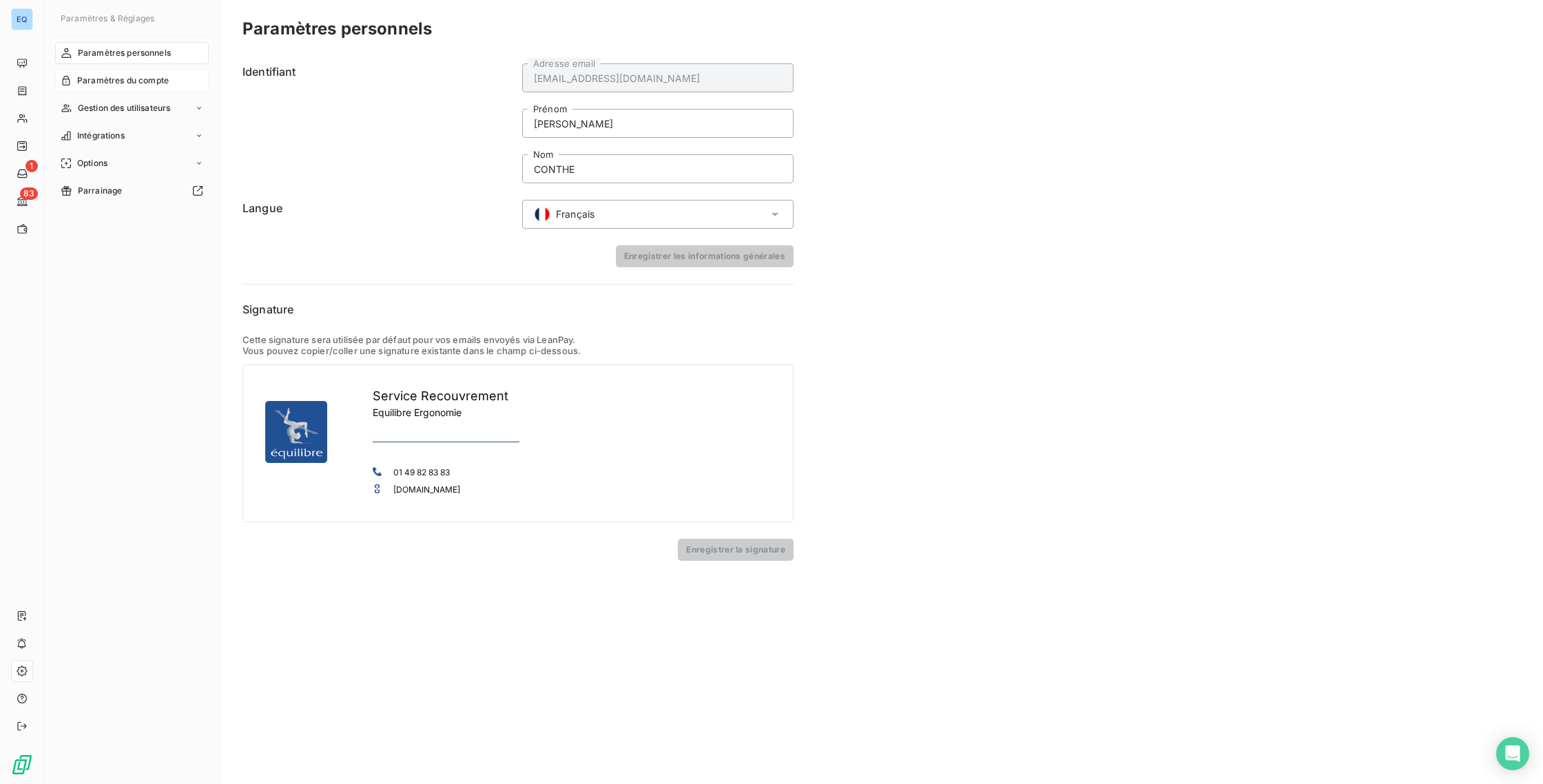
click at [144, 78] on span "Paramètres du compte" at bounding box center [123, 80] width 92 height 12
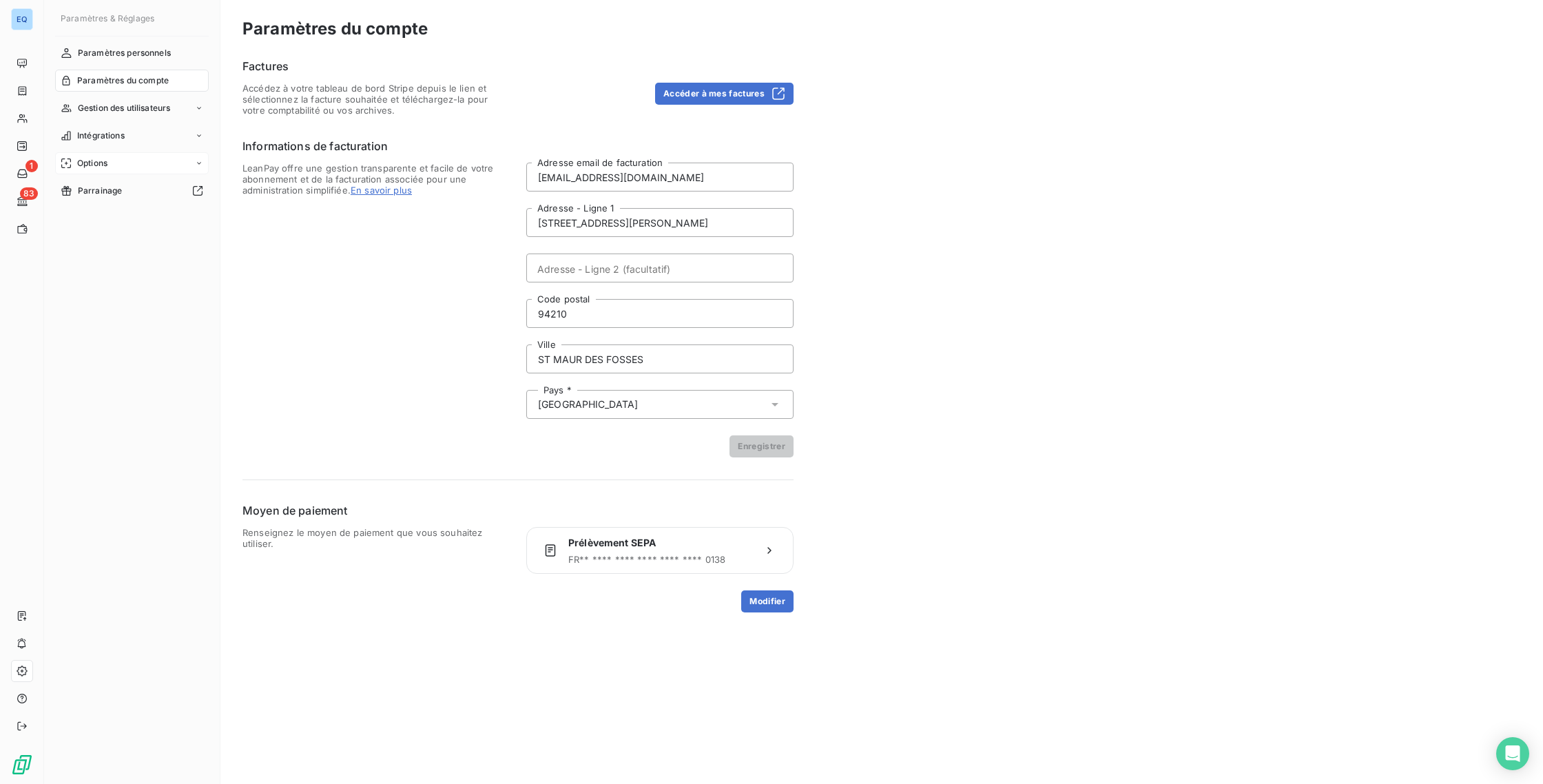
click at [116, 162] on div "Options" at bounding box center [132, 162] width 153 height 22
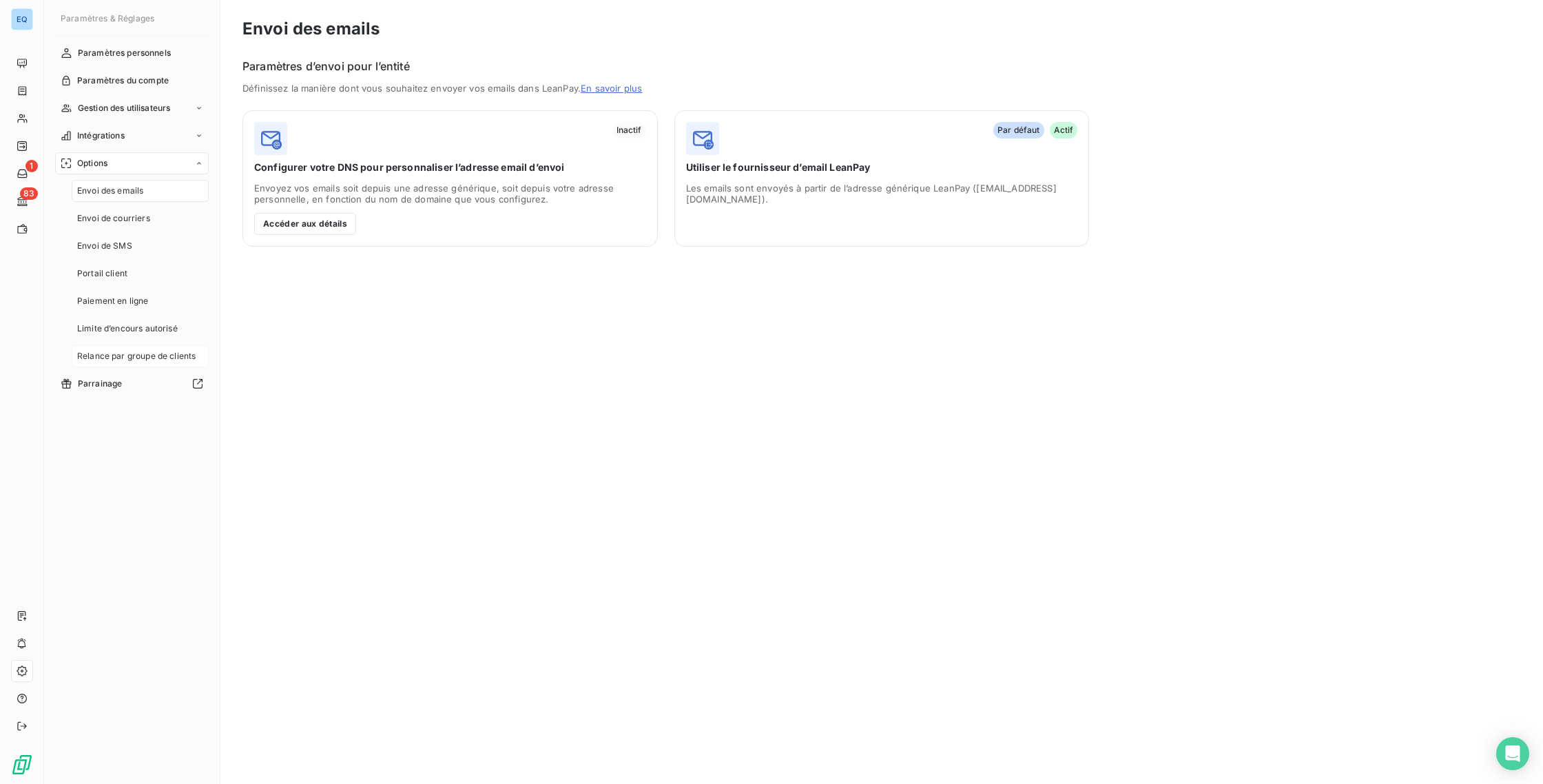
click at [118, 351] on span "Relance par groupe de clients" at bounding box center [136, 355] width 118 height 12
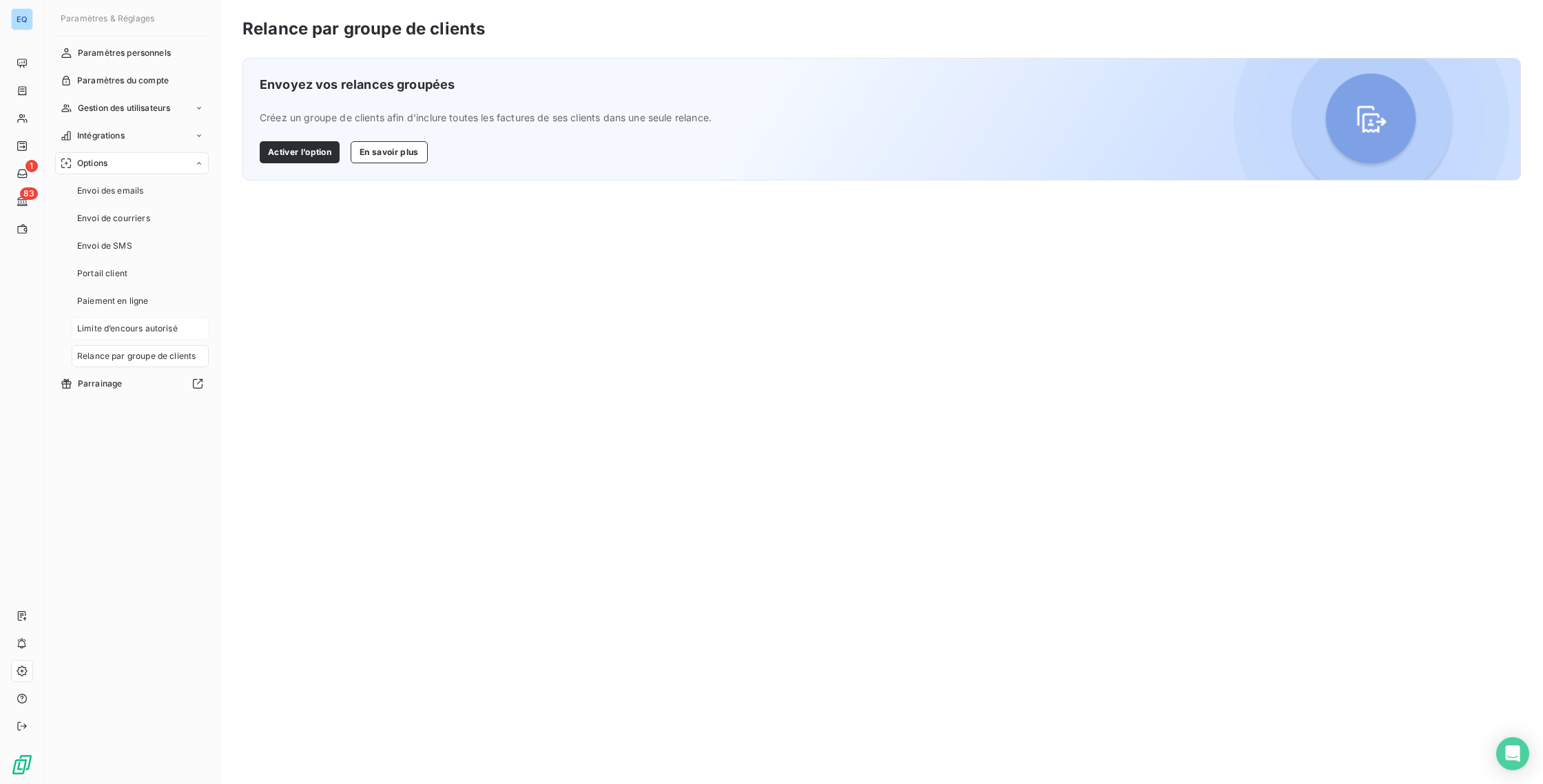
click at [113, 330] on span "Limite d’encours autorisé" at bounding box center [127, 328] width 100 height 12
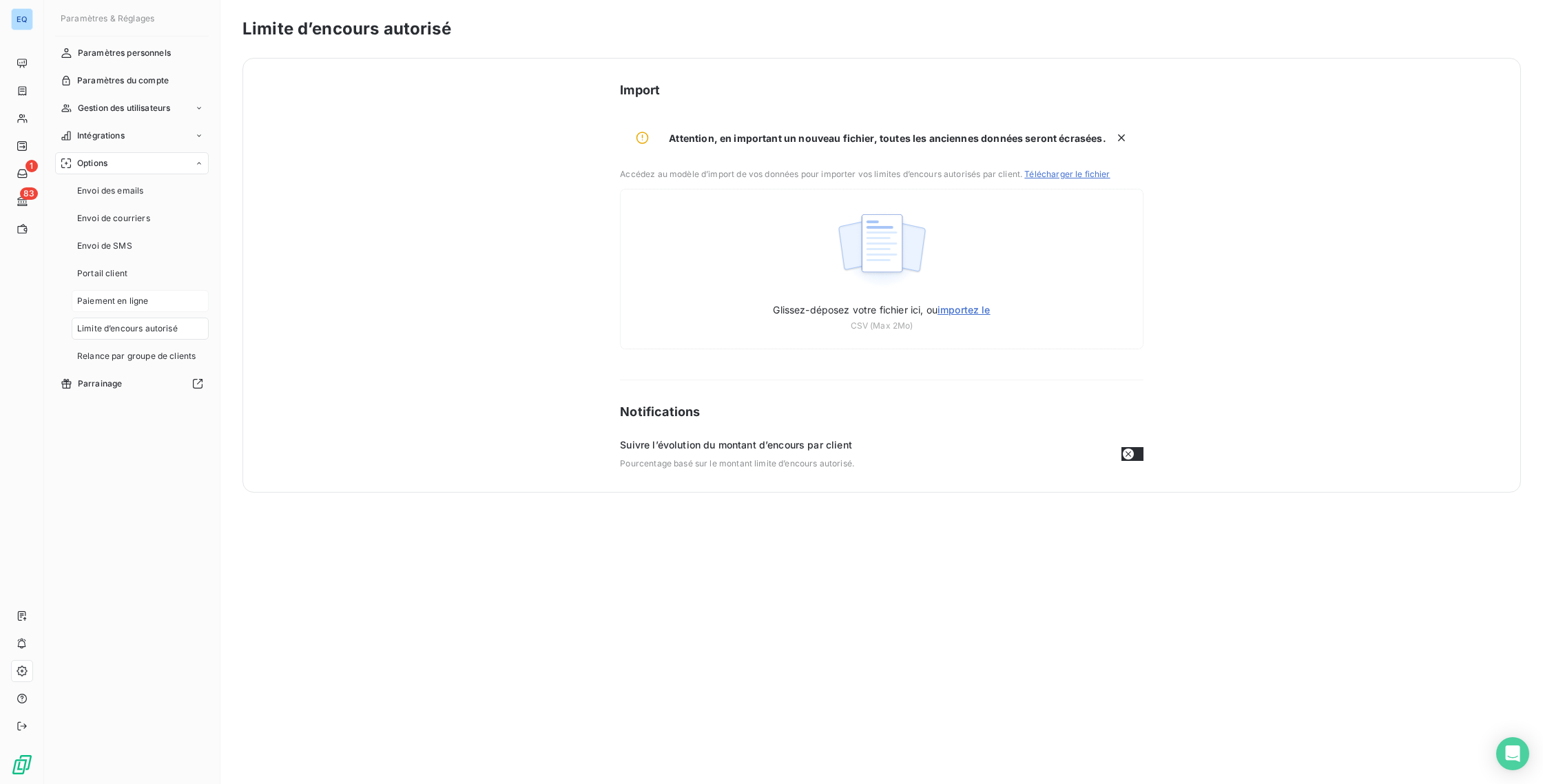
click at [106, 301] on span "Paiement en ligne" at bounding box center [113, 300] width 72 height 12
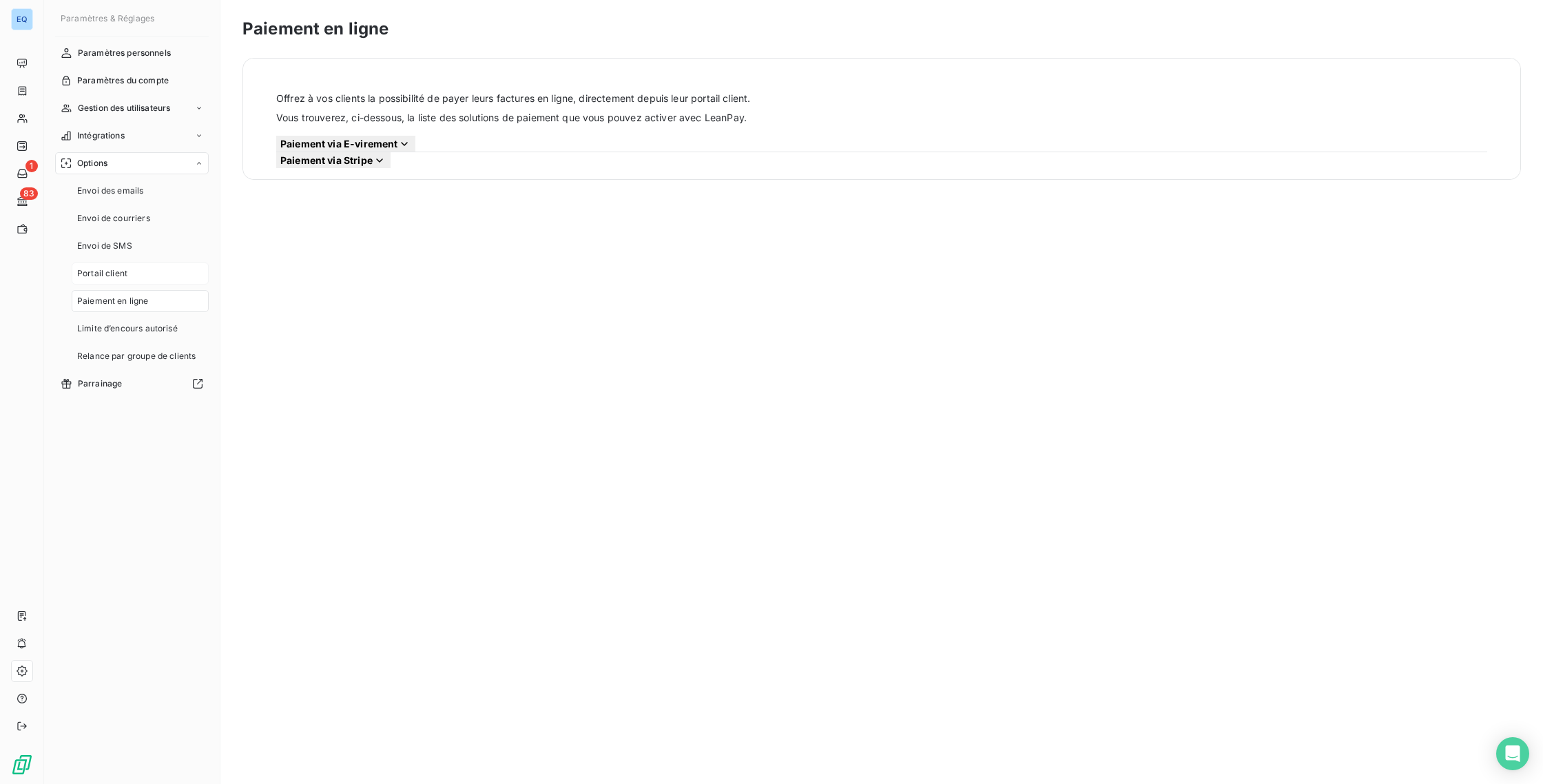
click at [109, 281] on div "Portail client" at bounding box center [140, 273] width 137 height 22
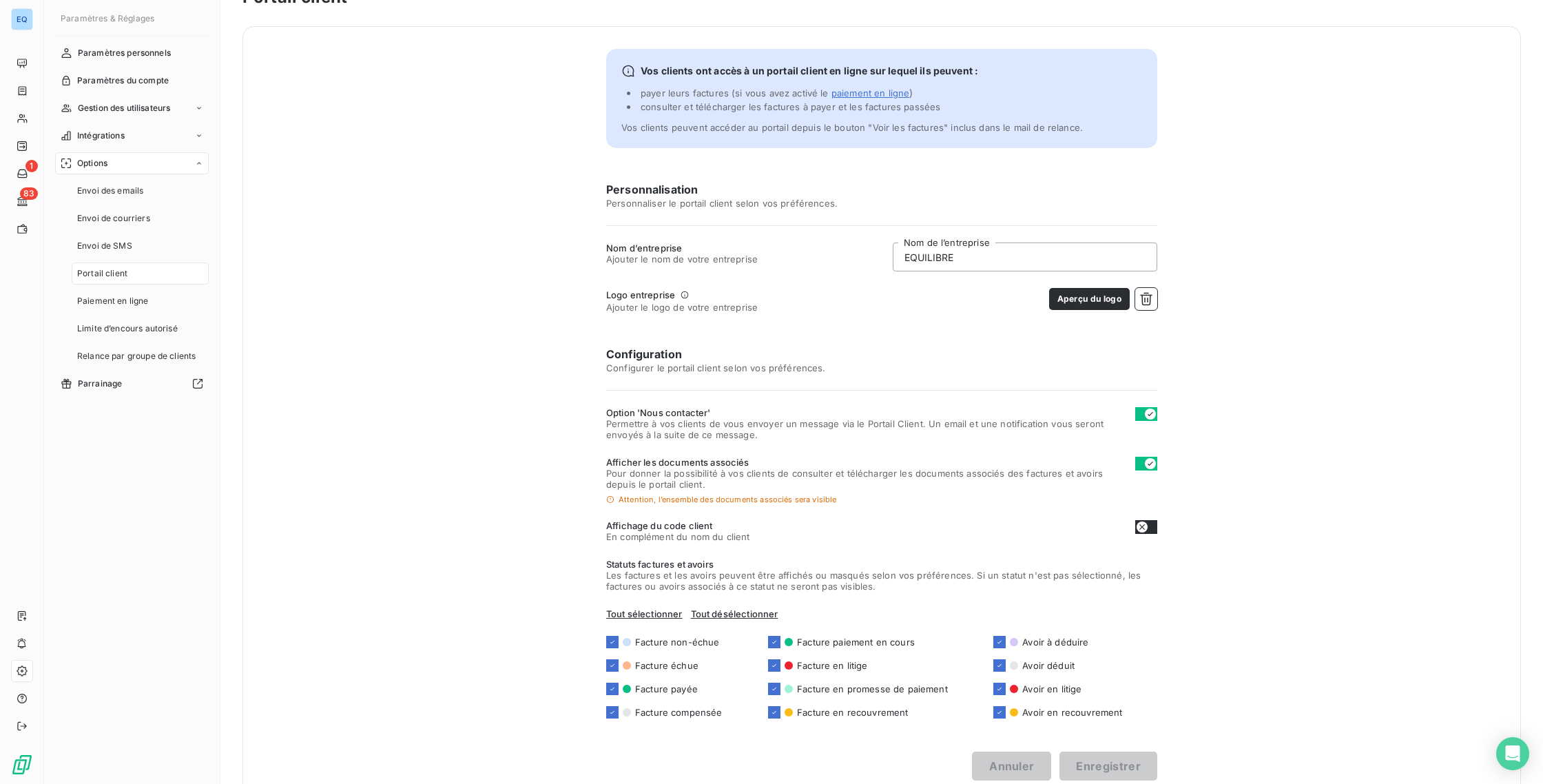
scroll to position [67, 0]
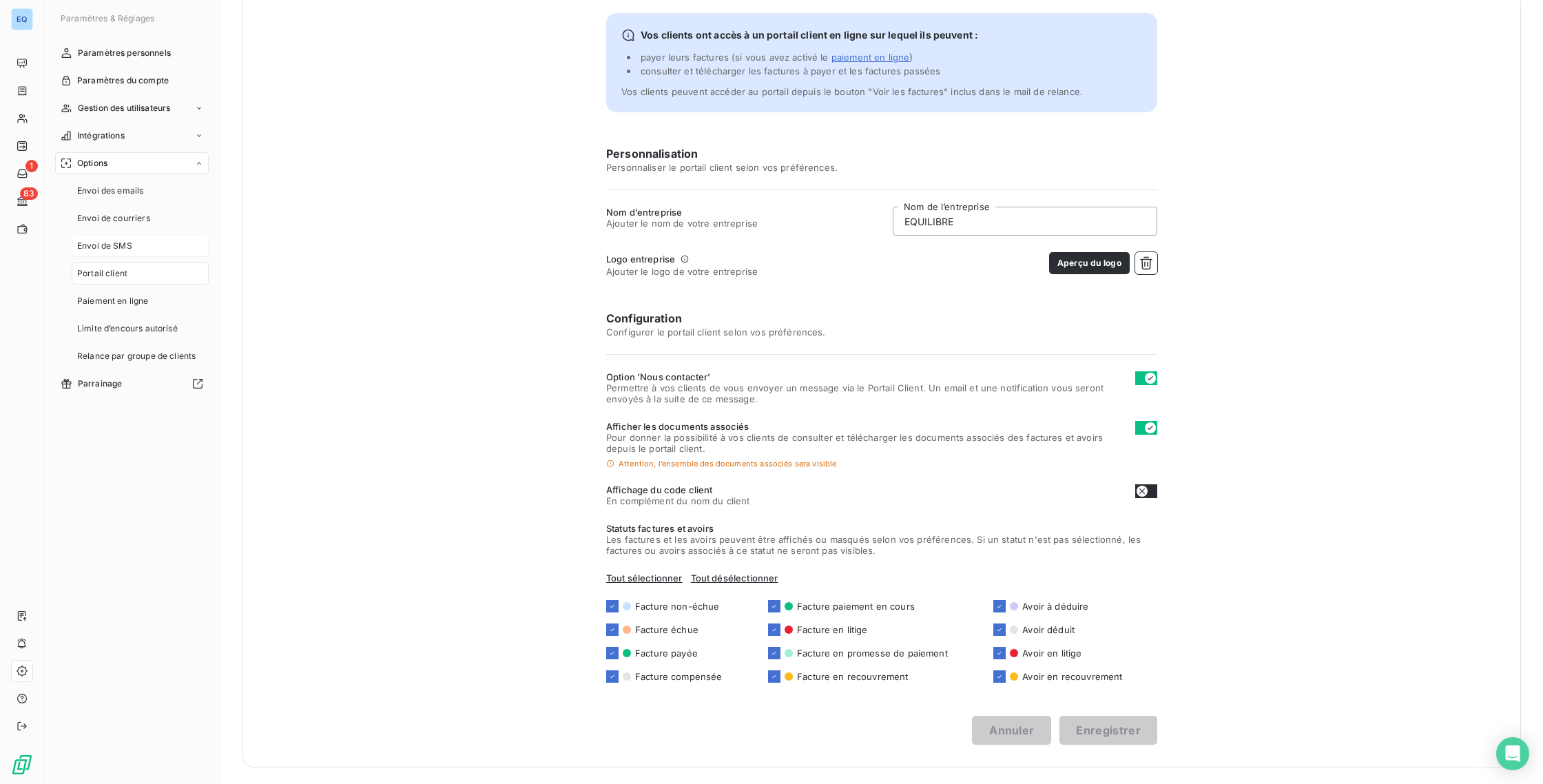
click at [163, 245] on div "Envoi de SMS" at bounding box center [140, 245] width 137 height 22
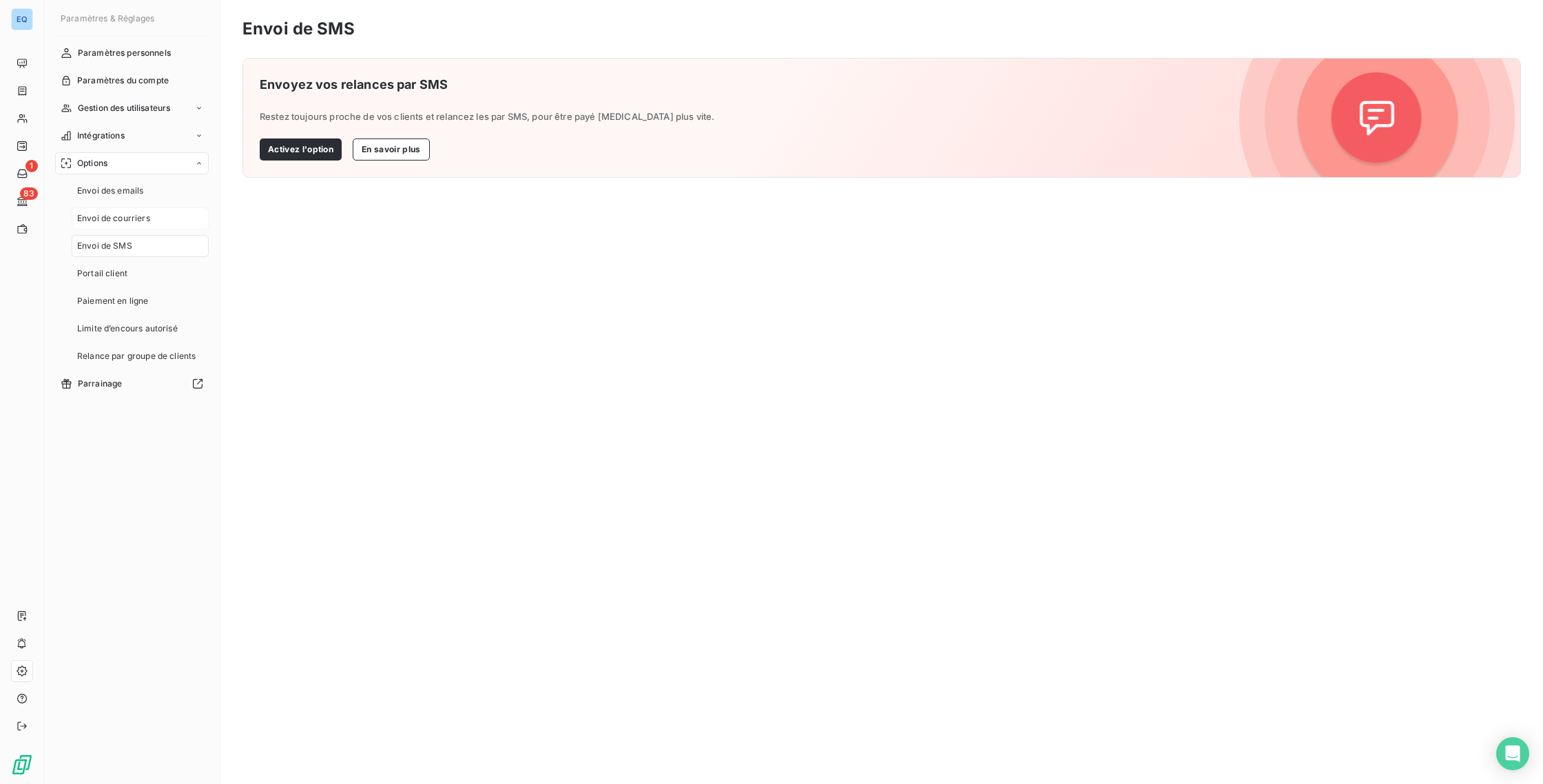
click at [153, 225] on div "Envoi de courriers" at bounding box center [140, 218] width 137 height 22
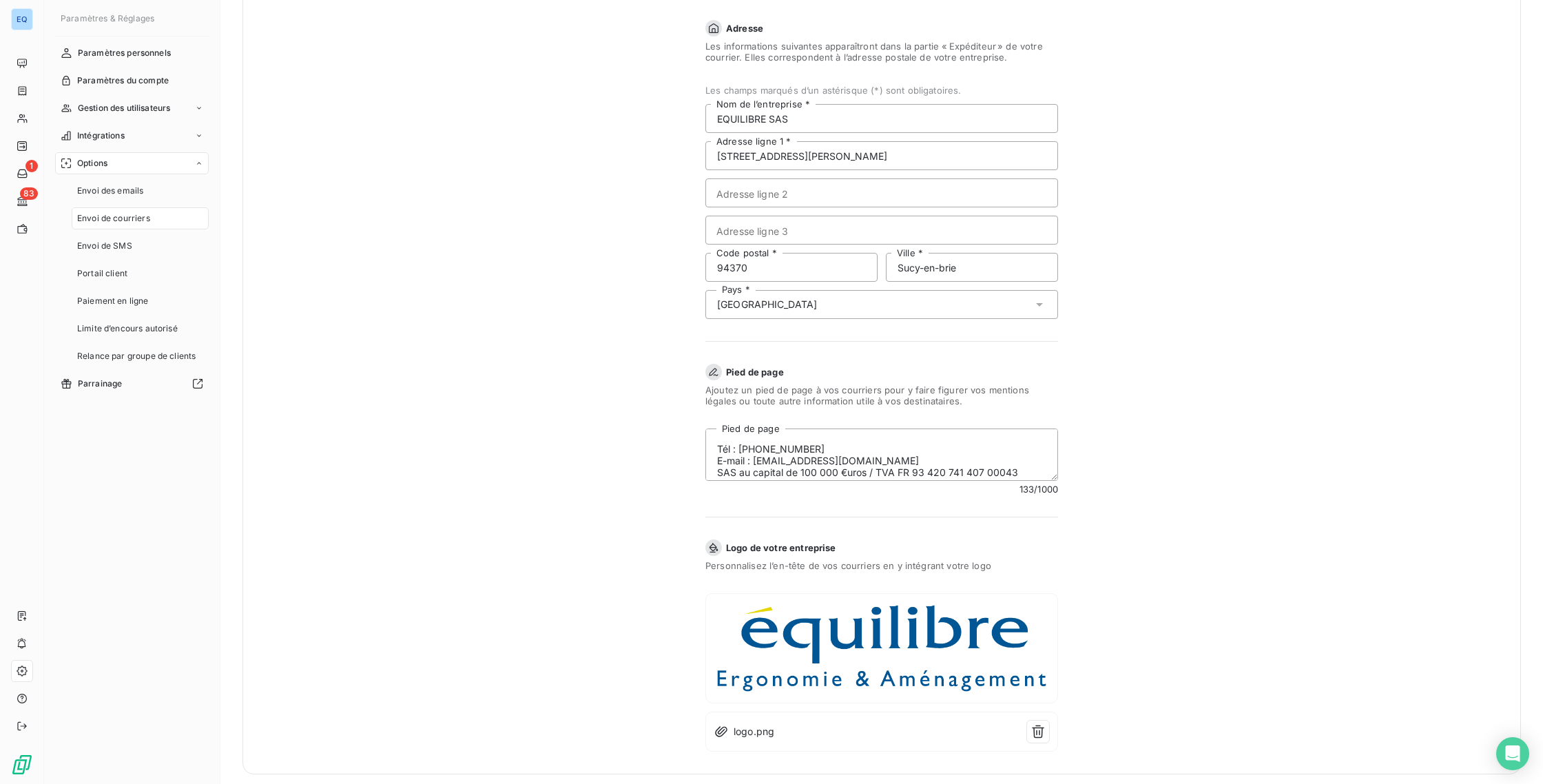
scroll to position [196, 0]
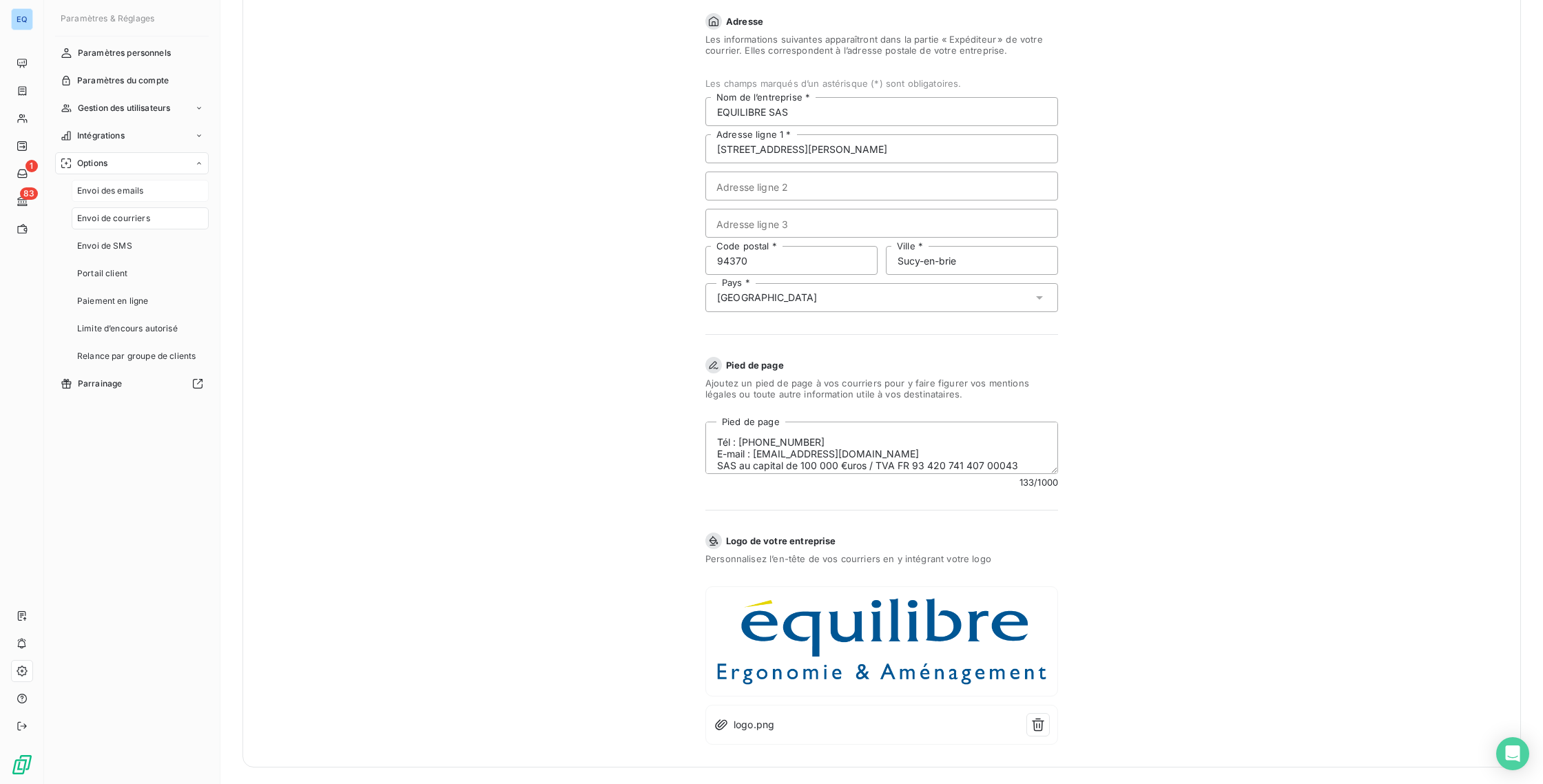
click at [125, 198] on div "Envoi des emails" at bounding box center [140, 190] width 137 height 22
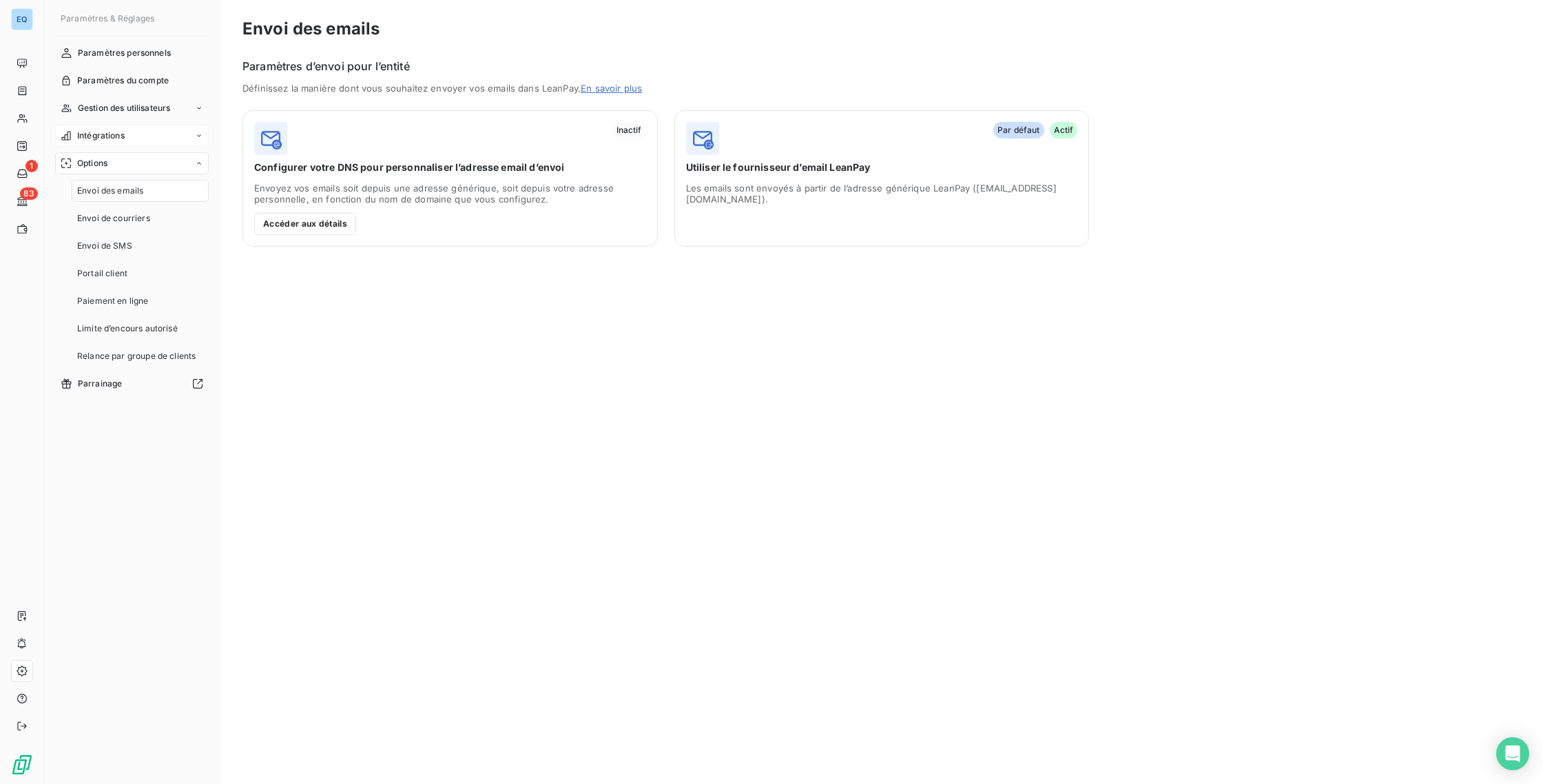
click at [94, 129] on span "Intégrations" at bounding box center [100, 135] width 47 height 12
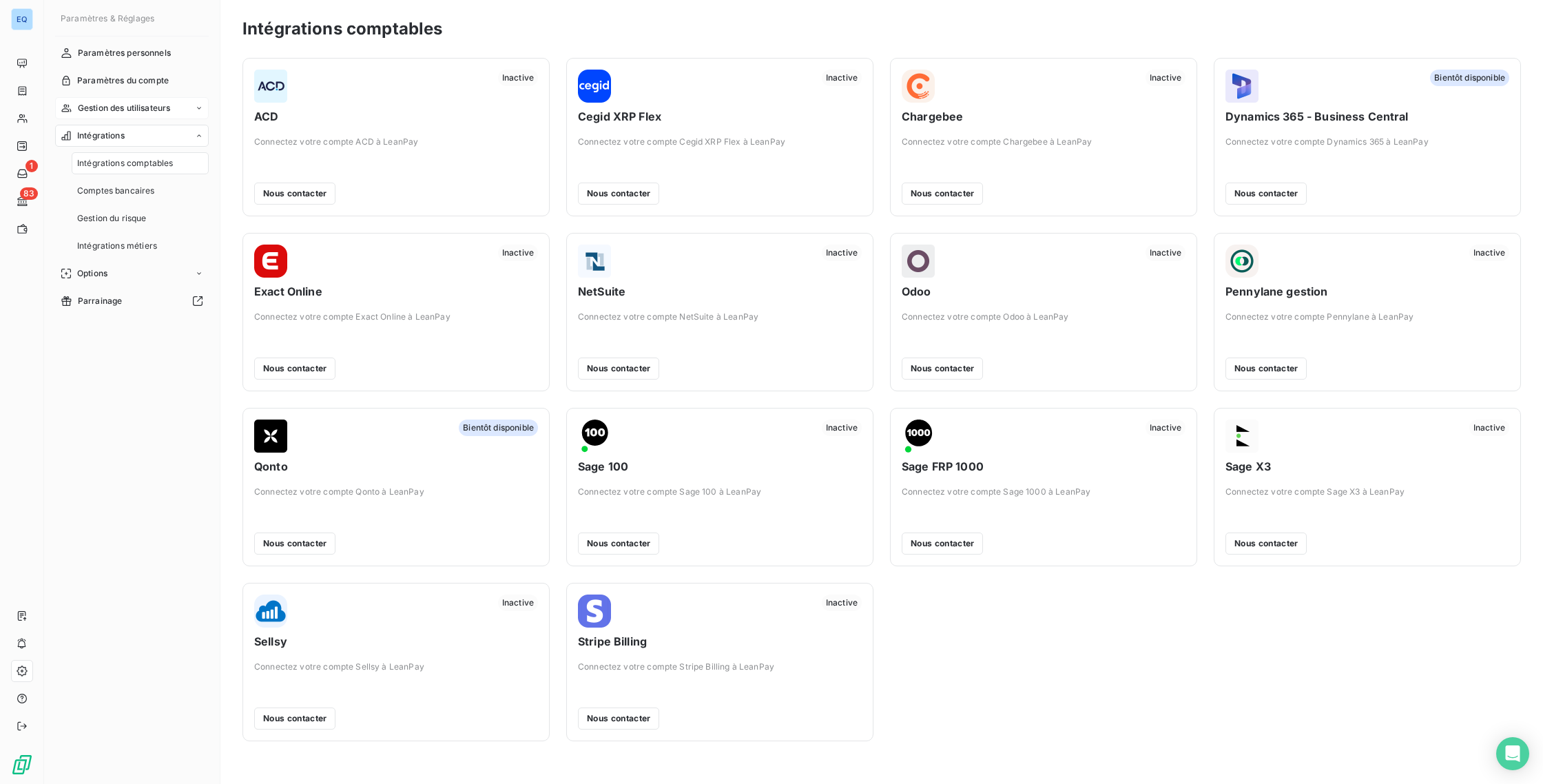
click at [99, 112] on span "Gestion des utilisateurs" at bounding box center [125, 108] width 93 height 12
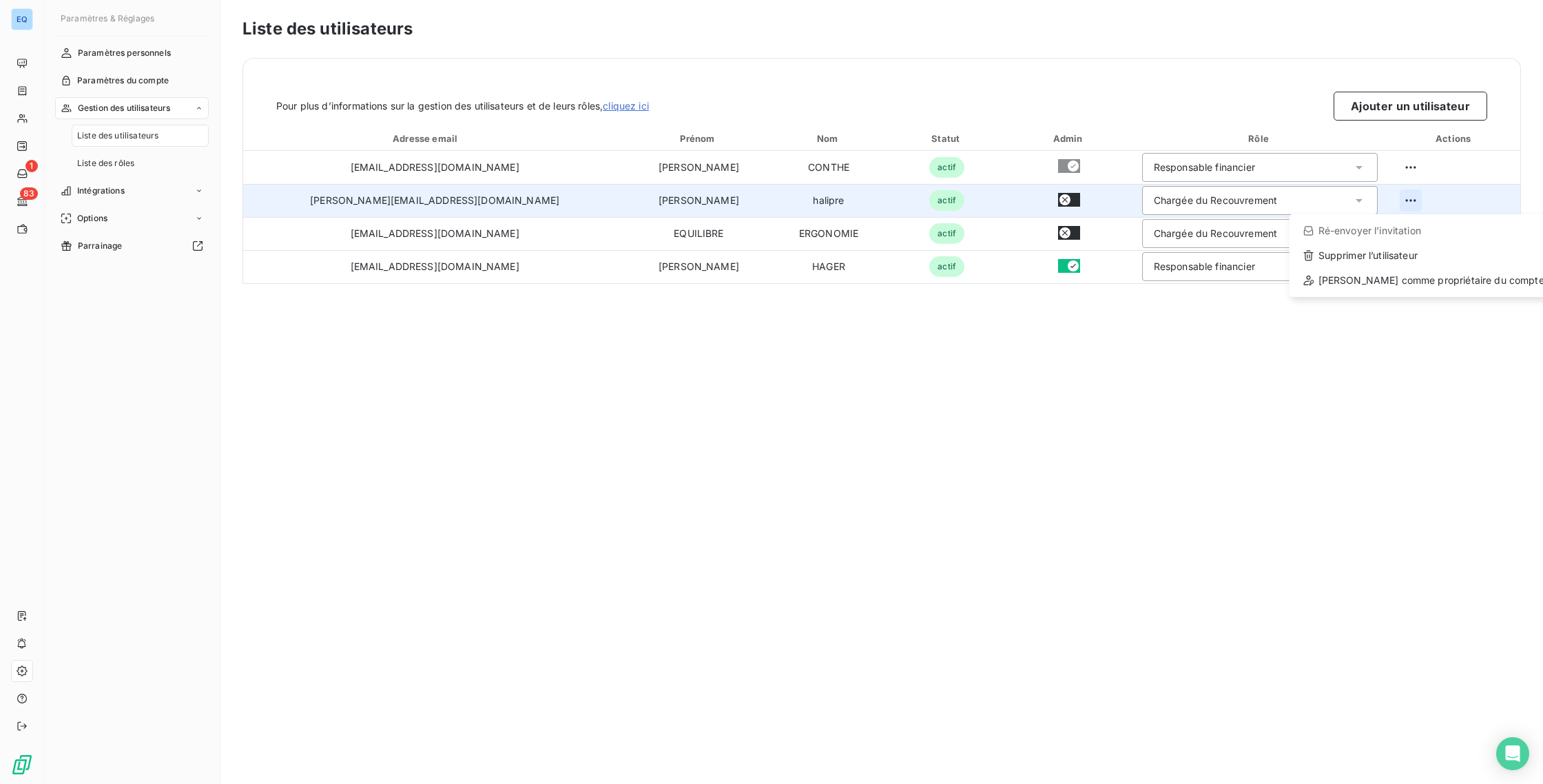
click at [1411, 205] on html "EQ 1 83 Paramètres & Réglages Paramètres personnels Paramètres du compte Gestio…" at bounding box center [772, 392] width 1543 height 784
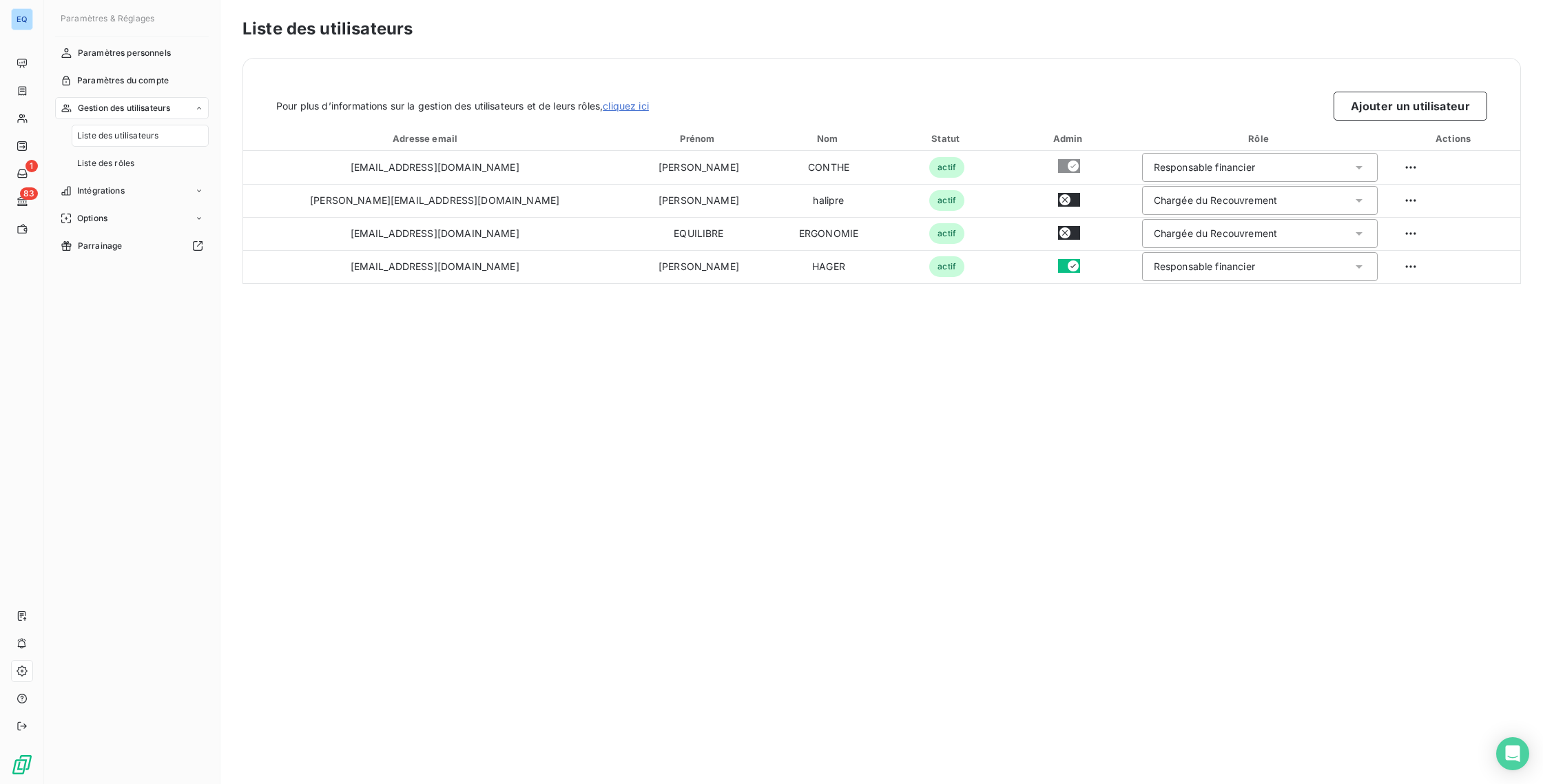
drag, startPoint x: 1146, startPoint y: 348, endPoint x: 1129, endPoint y: 349, distance: 17.0
click at [1145, 348] on html "EQ 1 83 Paramètres & Réglages Paramètres personnels Paramètres du compte Gestio…" at bounding box center [772, 392] width 1543 height 784
click at [99, 88] on div "Paramètres du compte" at bounding box center [132, 80] width 153 height 22
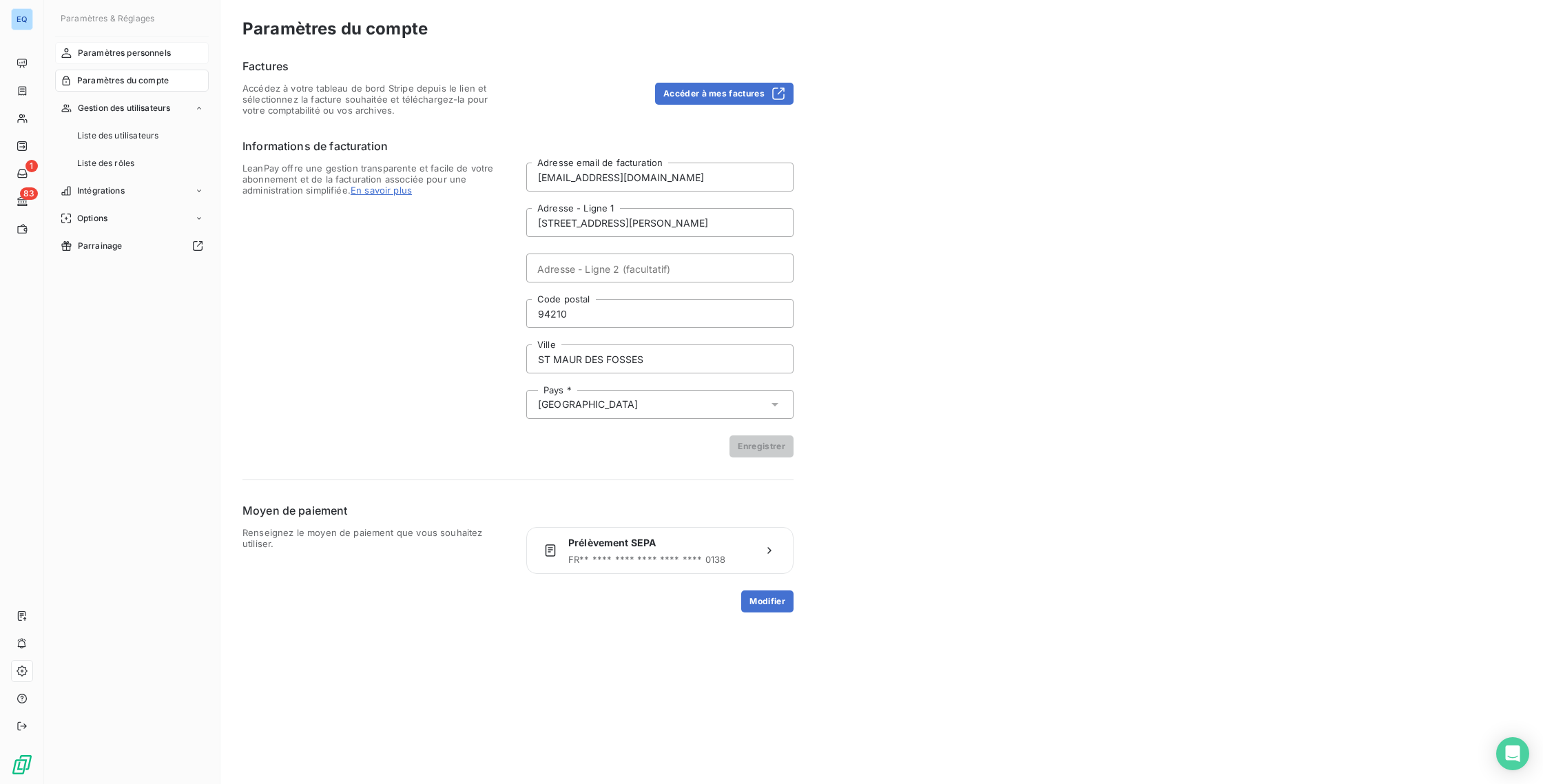
click at [104, 55] on span "Paramètres personnels" at bounding box center [125, 52] width 93 height 12
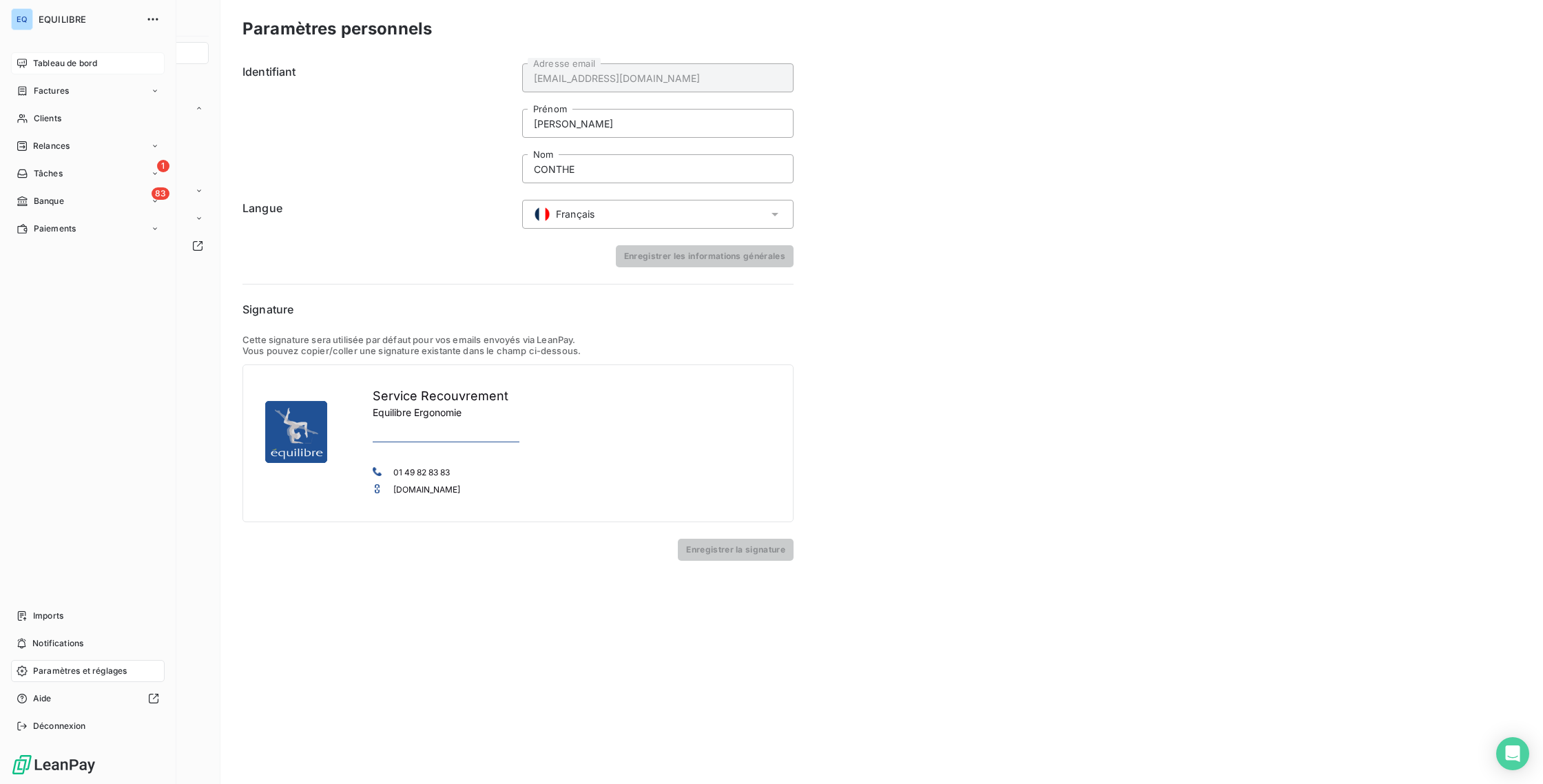
click at [36, 64] on span "Tableau de bord" at bounding box center [65, 63] width 64 height 12
